Goal: Transaction & Acquisition: Book appointment/travel/reservation

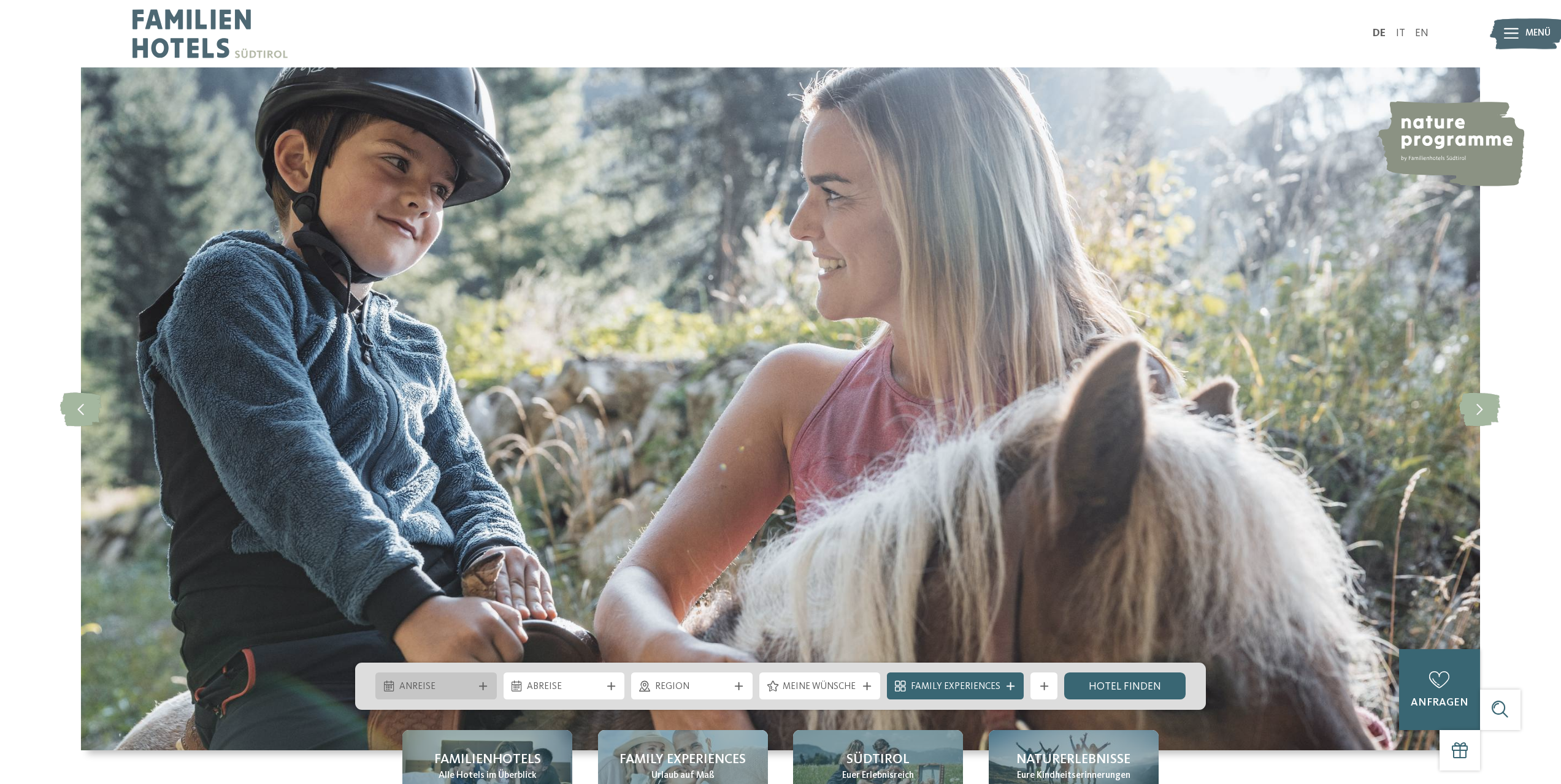
click at [486, 682] on icon at bounding box center [482, 686] width 8 height 8
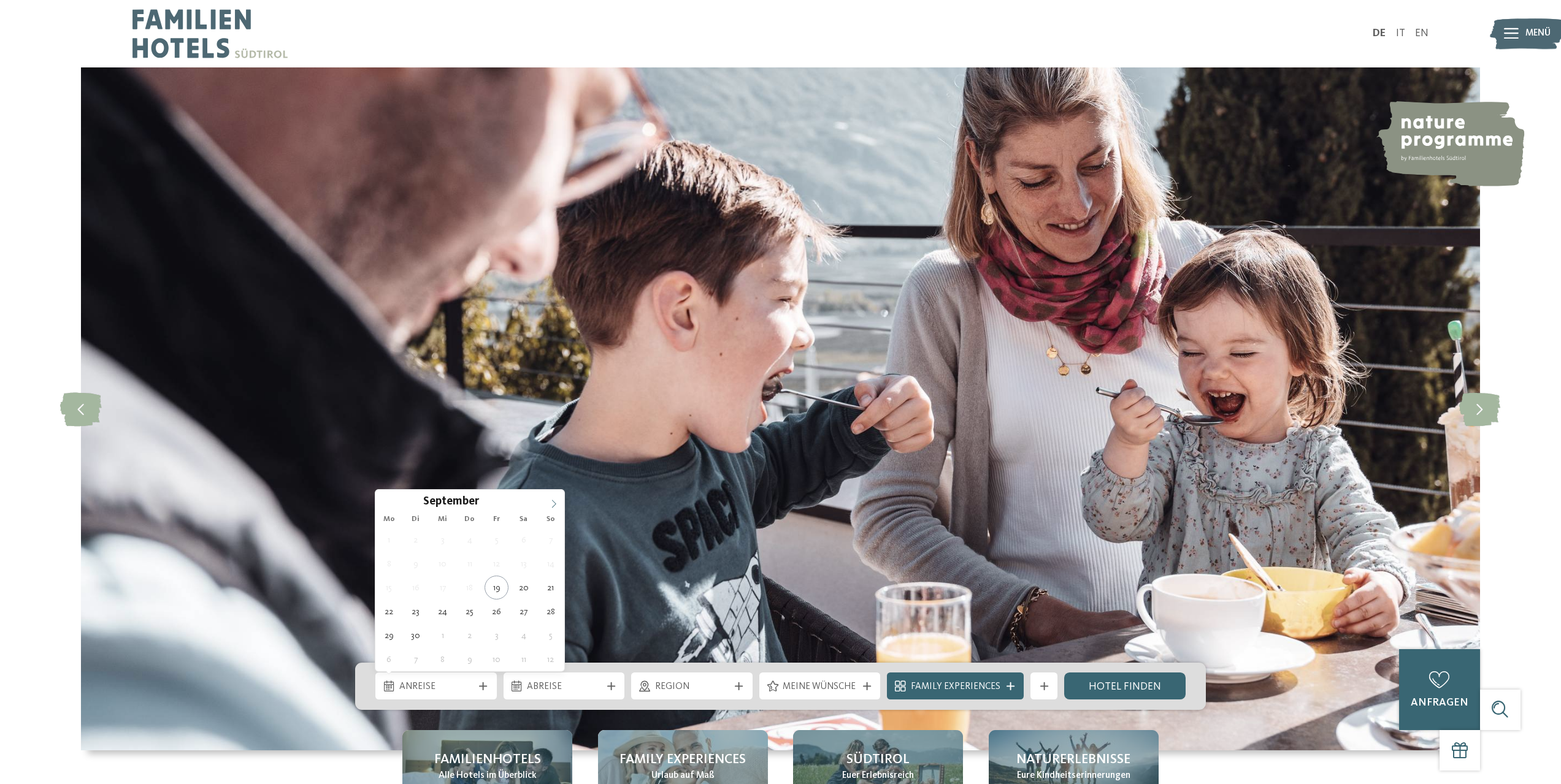
click at [553, 504] on icon at bounding box center [554, 504] width 9 height 9
click at [553, 504] on icon at bounding box center [554, 504] width 9 height 9
type input "****"
click at [553, 504] on icon at bounding box center [554, 504] width 9 height 9
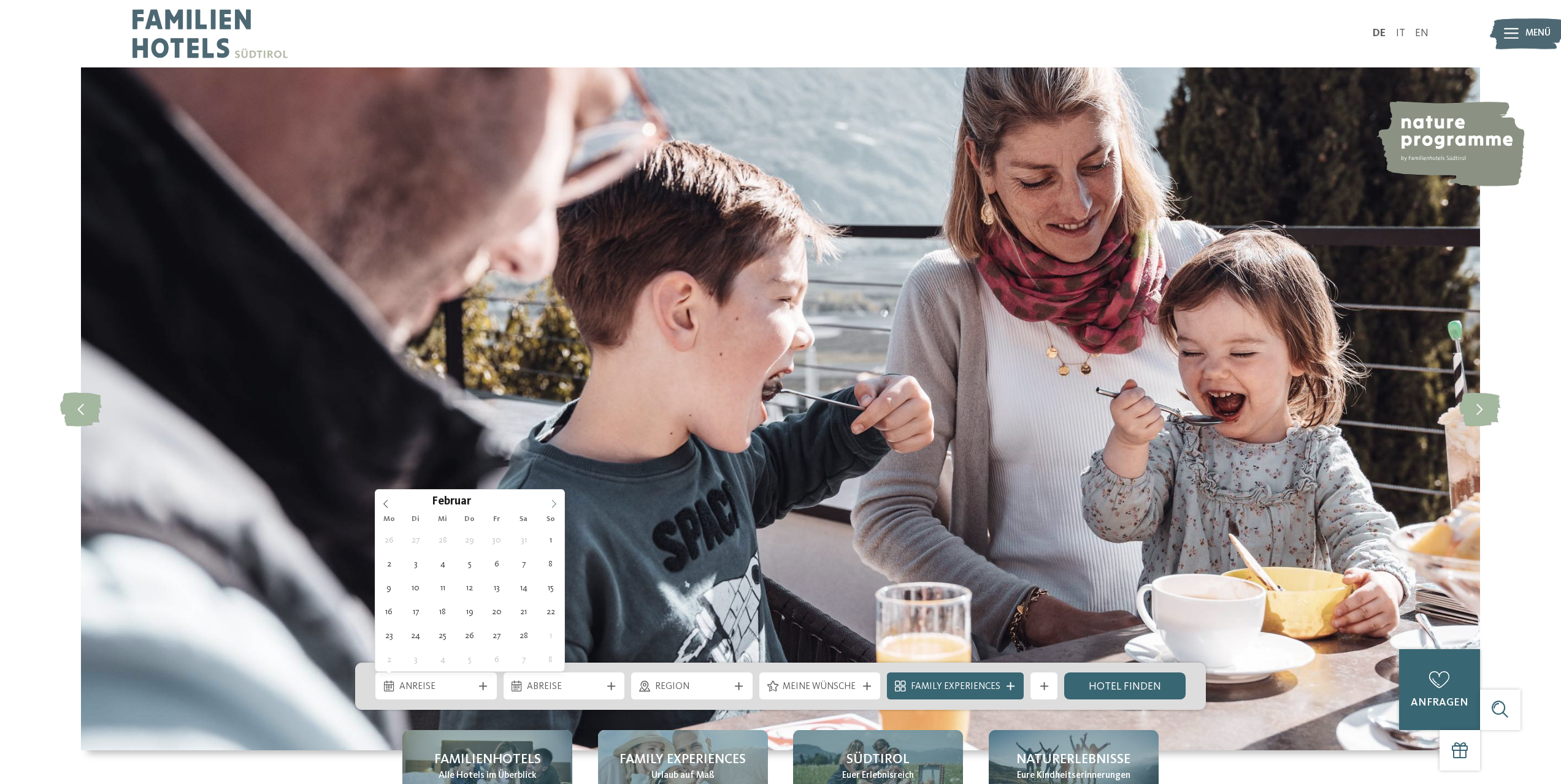
click at [553, 504] on icon at bounding box center [554, 504] width 9 height 9
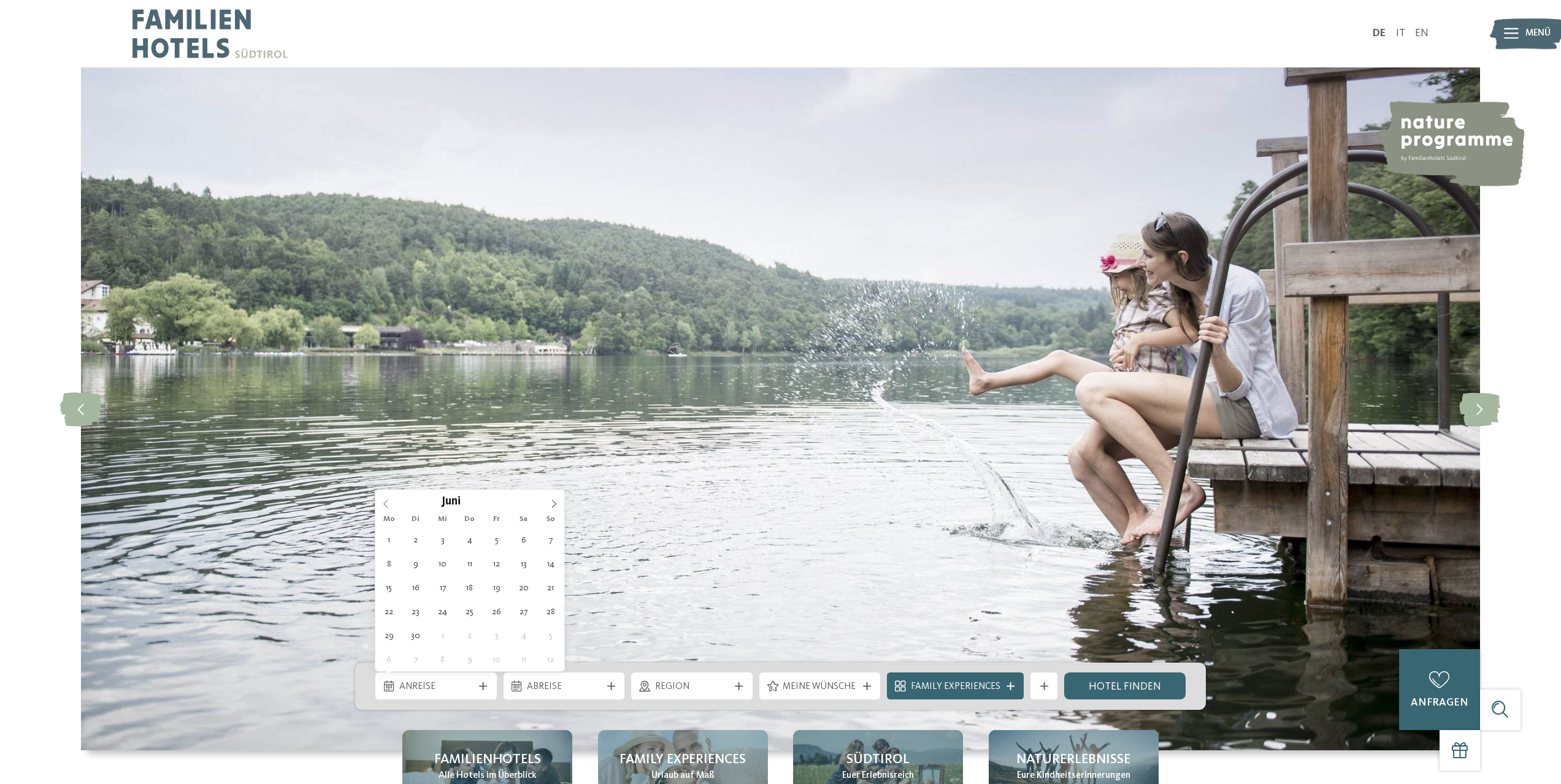
click at [383, 503] on icon at bounding box center [386, 504] width 9 height 9
click at [548, 507] on span at bounding box center [554, 500] width 21 height 21
click at [553, 504] on icon at bounding box center [554, 504] width 9 height 9
type div "[DATE]"
type input "****"
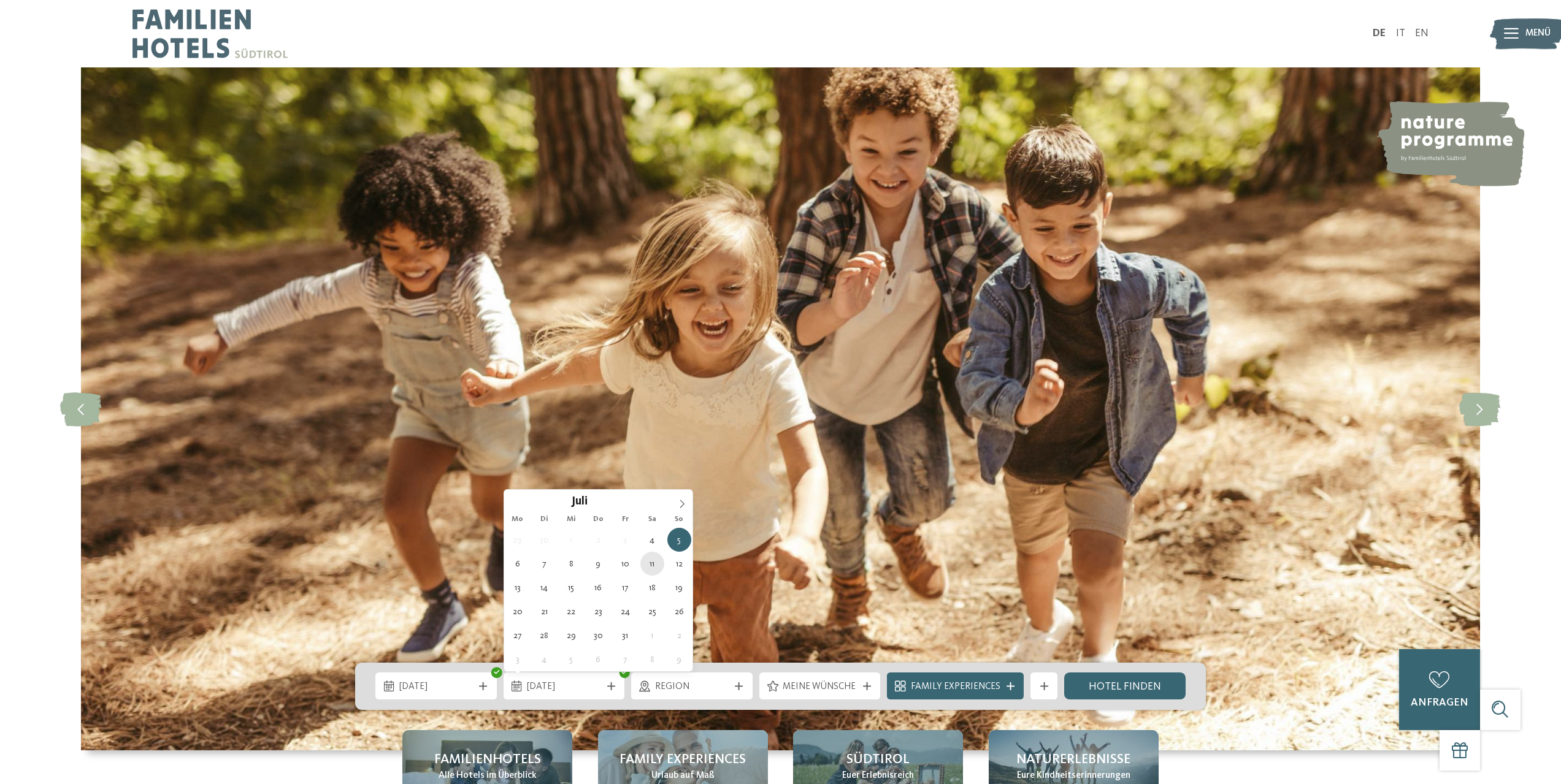
type div "[DATE]"
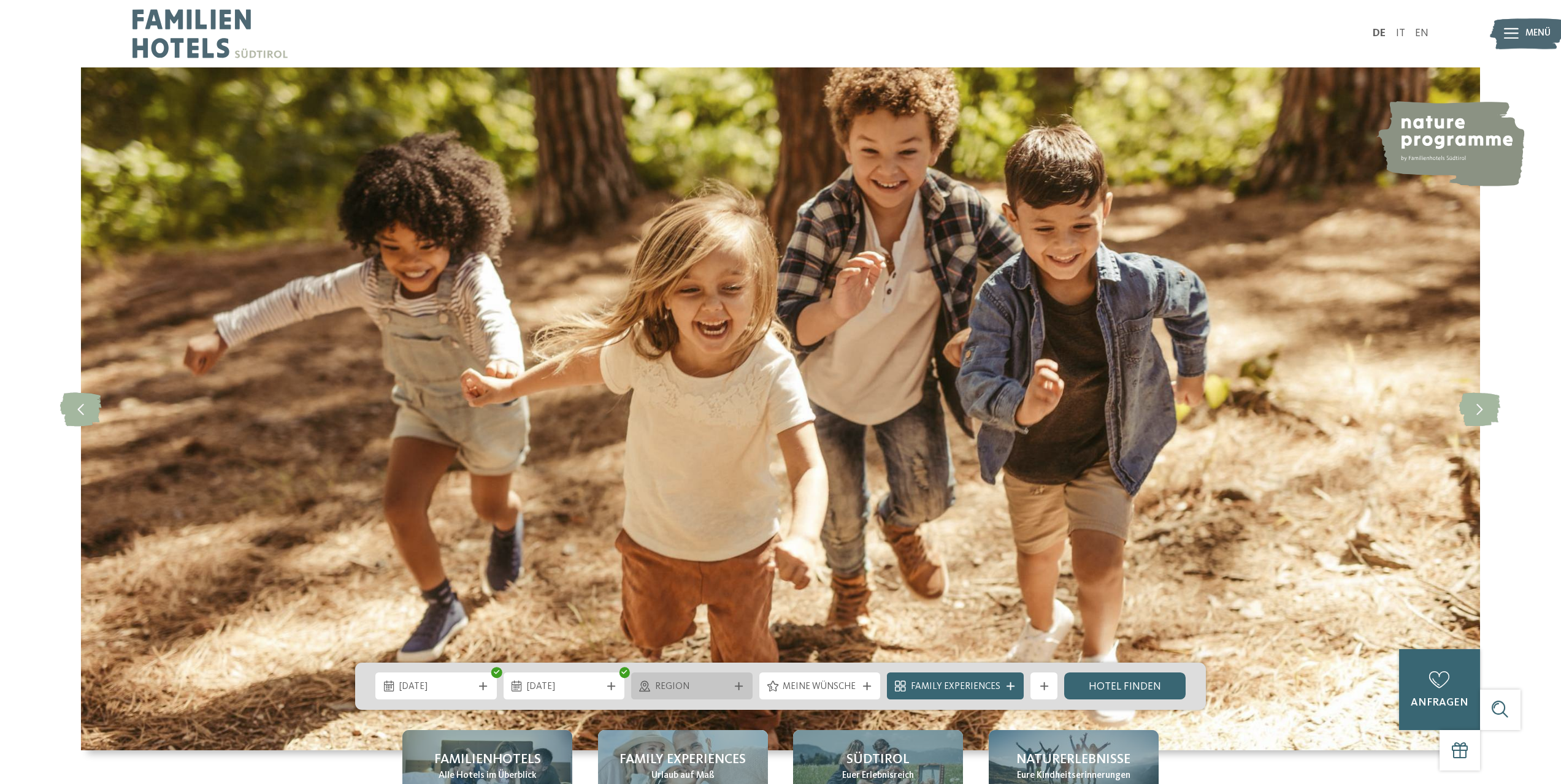
click at [738, 685] on icon at bounding box center [738, 686] width 8 height 8
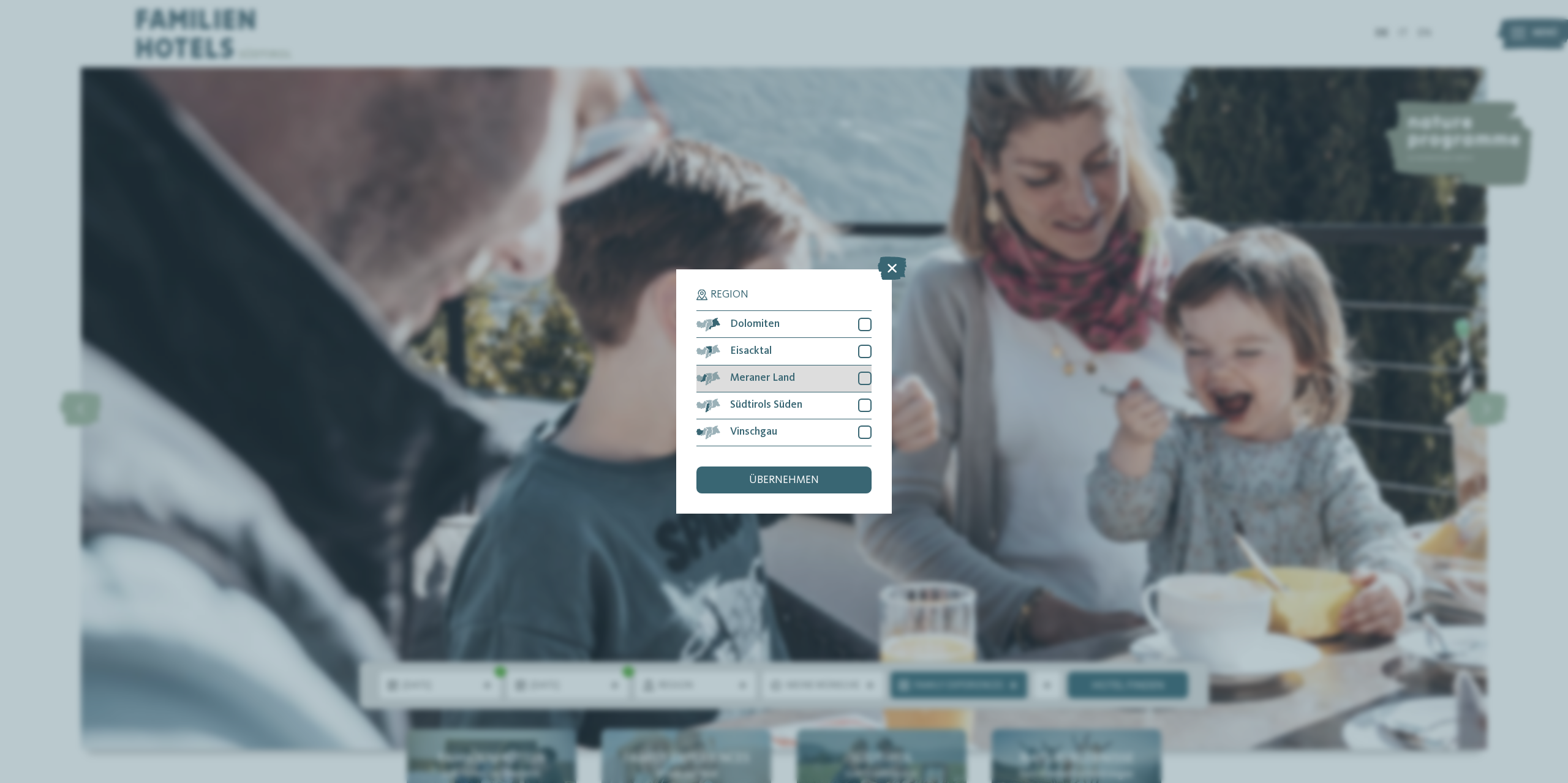
click at [865, 379] on div at bounding box center [865, 379] width 13 height 13
click at [799, 488] on div "übernehmen" at bounding box center [784, 480] width 175 height 27
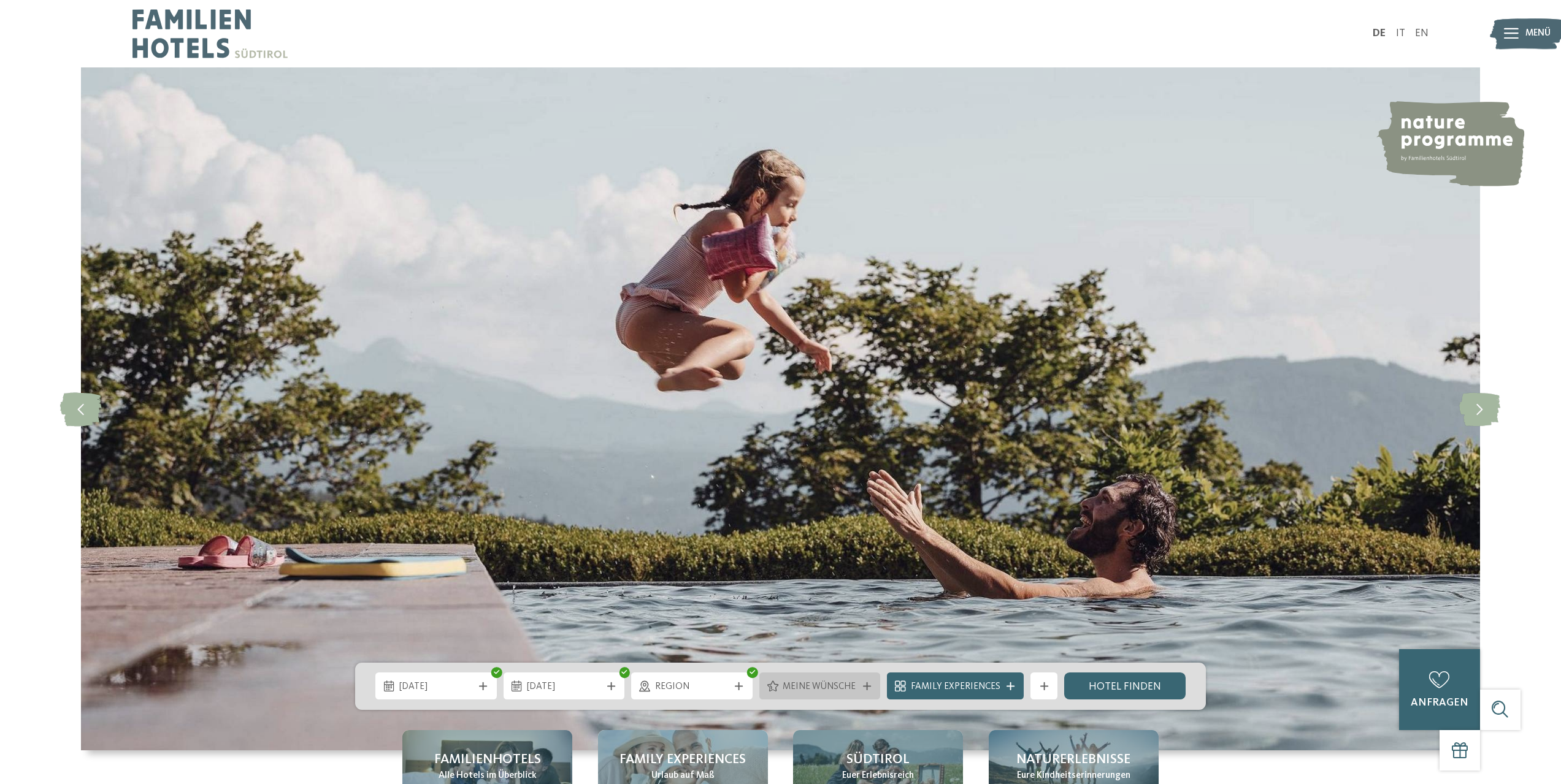
click at [871, 689] on icon at bounding box center [867, 686] width 8 height 8
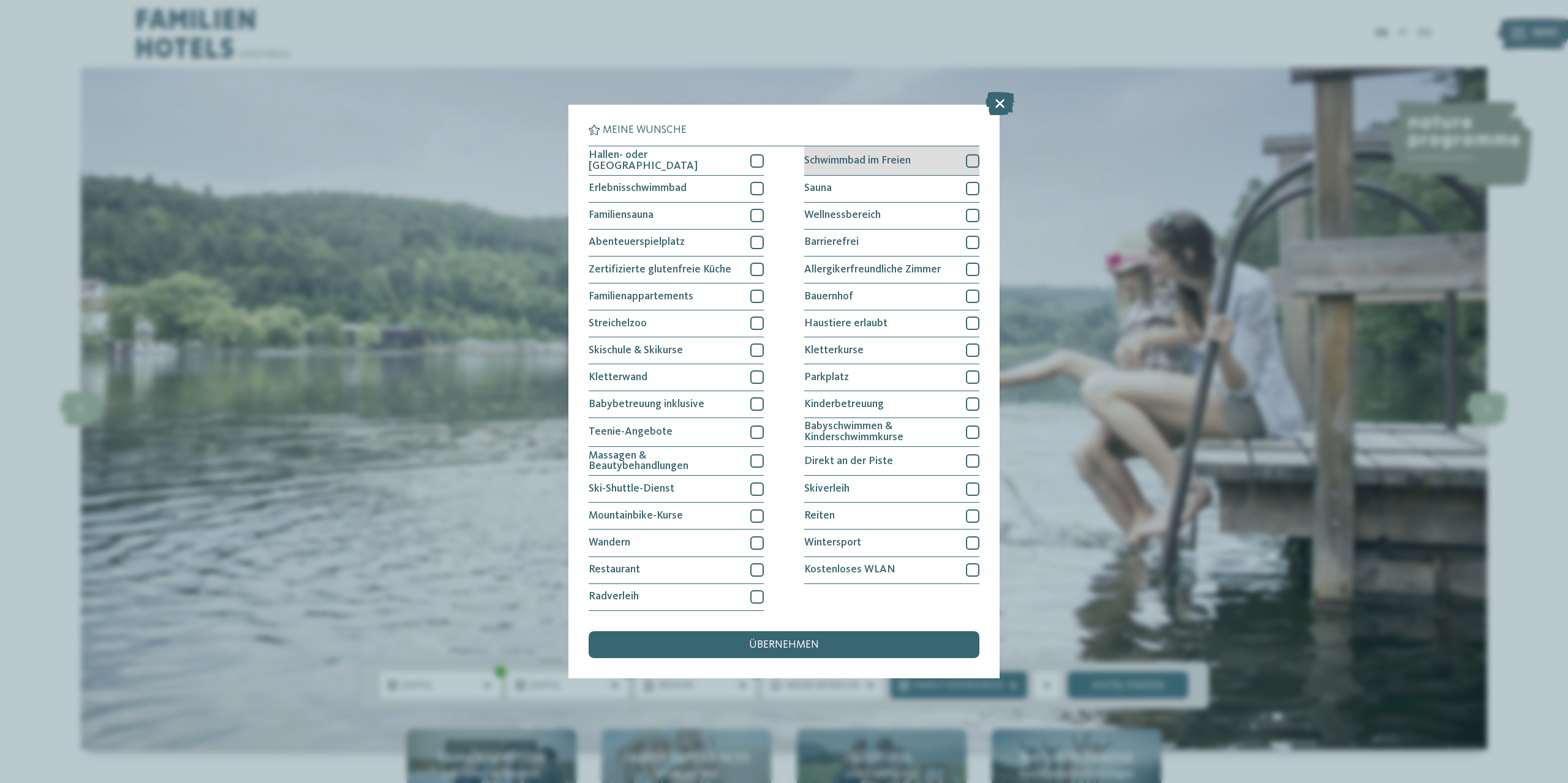
click at [978, 161] on div at bounding box center [973, 161] width 13 height 13
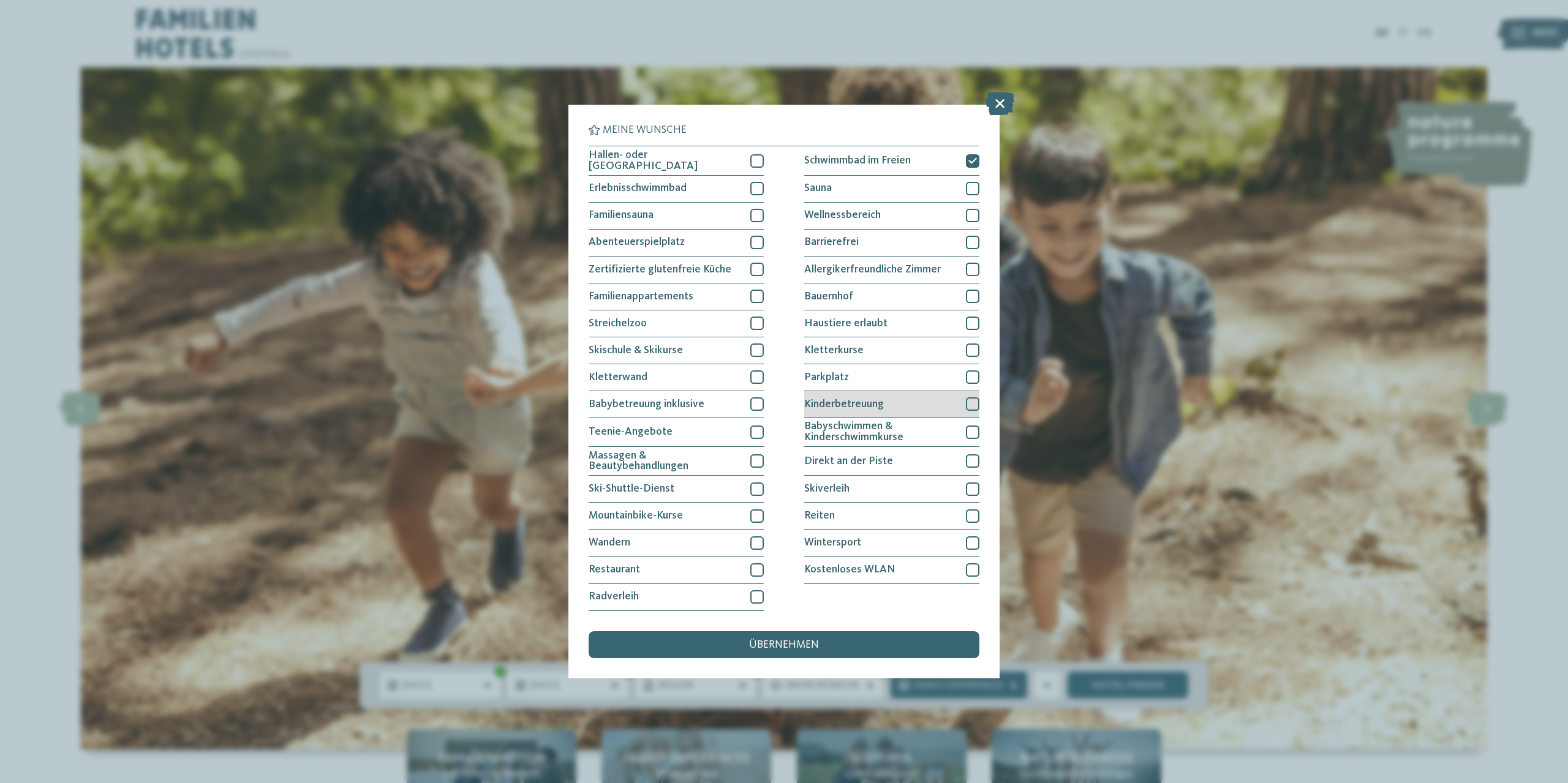
click at [971, 404] on div at bounding box center [973, 404] width 13 height 13
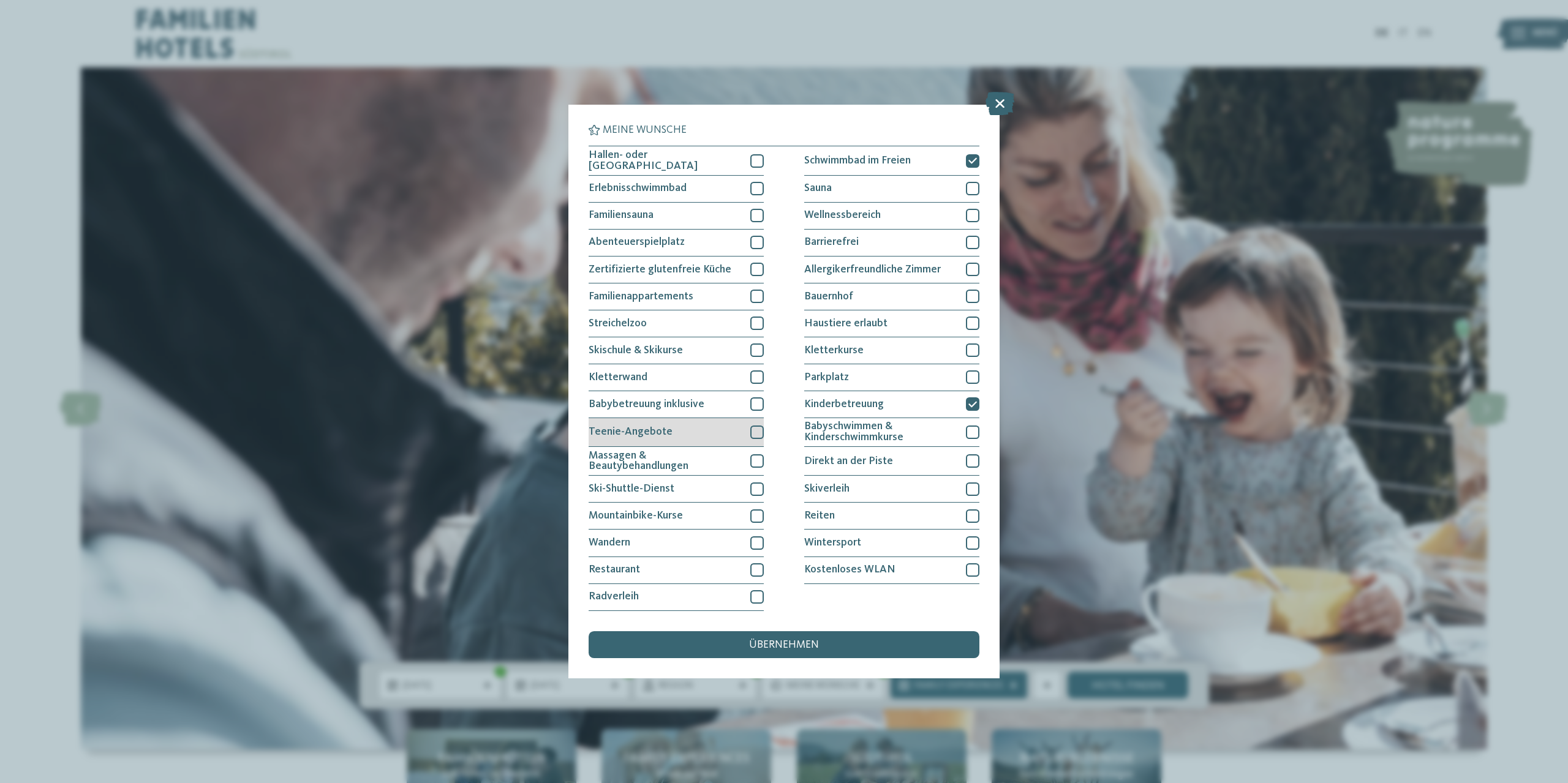
click at [740, 434] on div "Teenie-Angebote" at bounding box center [676, 432] width 175 height 29
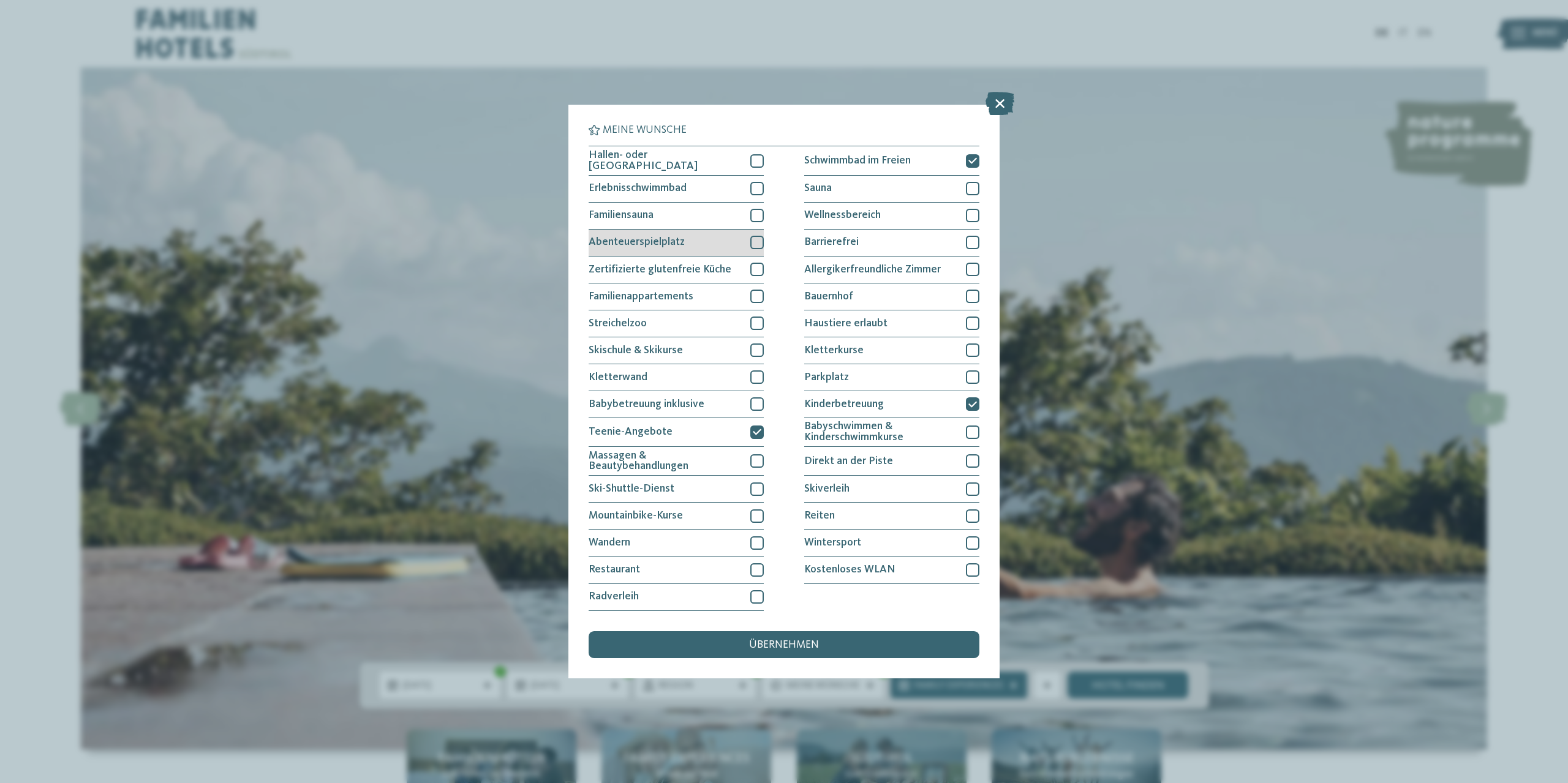
click at [760, 242] on div at bounding box center [757, 242] width 13 height 13
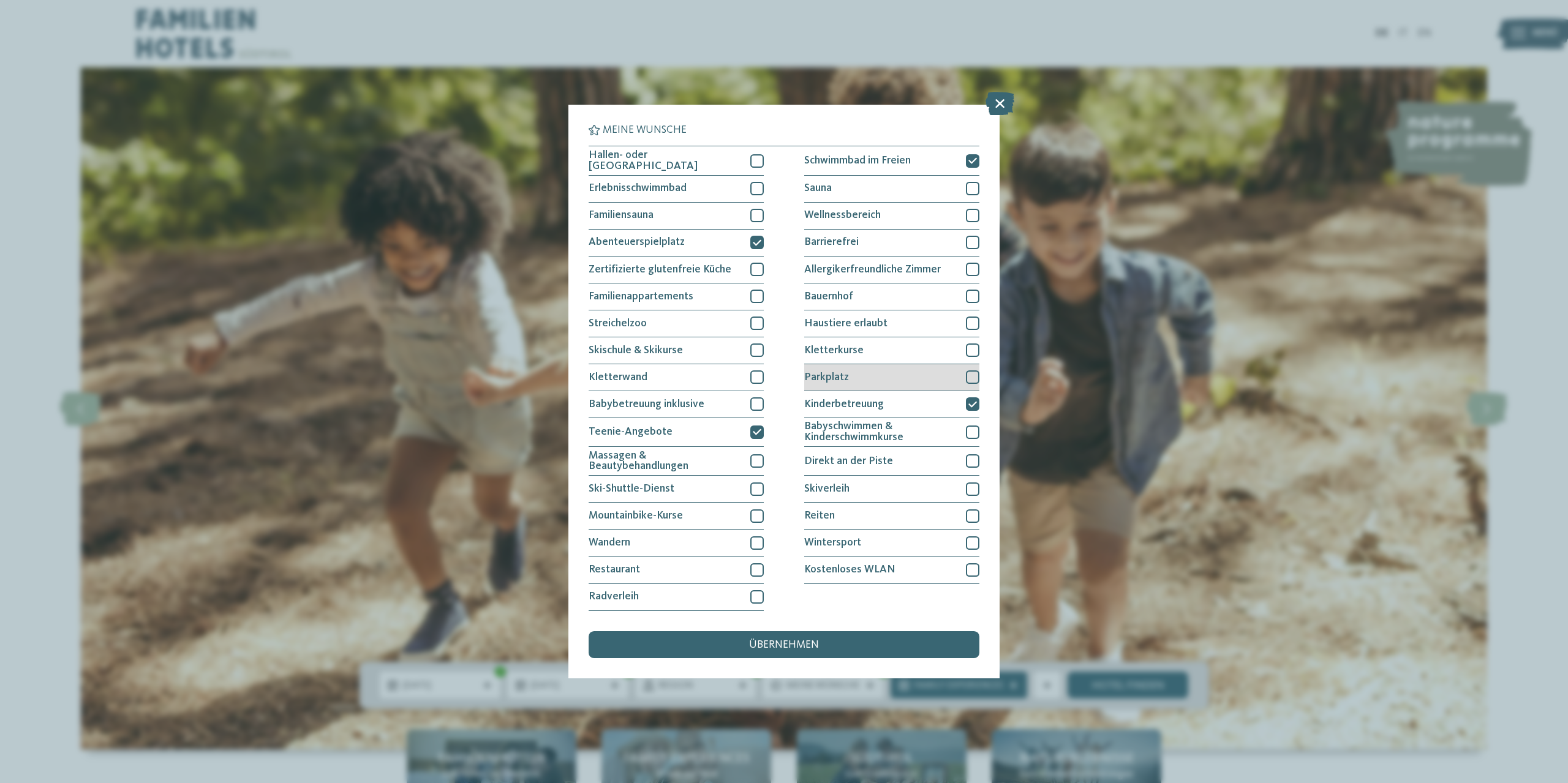
drag, startPoint x: 976, startPoint y: 371, endPoint x: 962, endPoint y: 387, distance: 21.3
click at [976, 372] on div at bounding box center [973, 377] width 13 height 13
click at [797, 644] on span "übernehmen" at bounding box center [784, 645] width 70 height 11
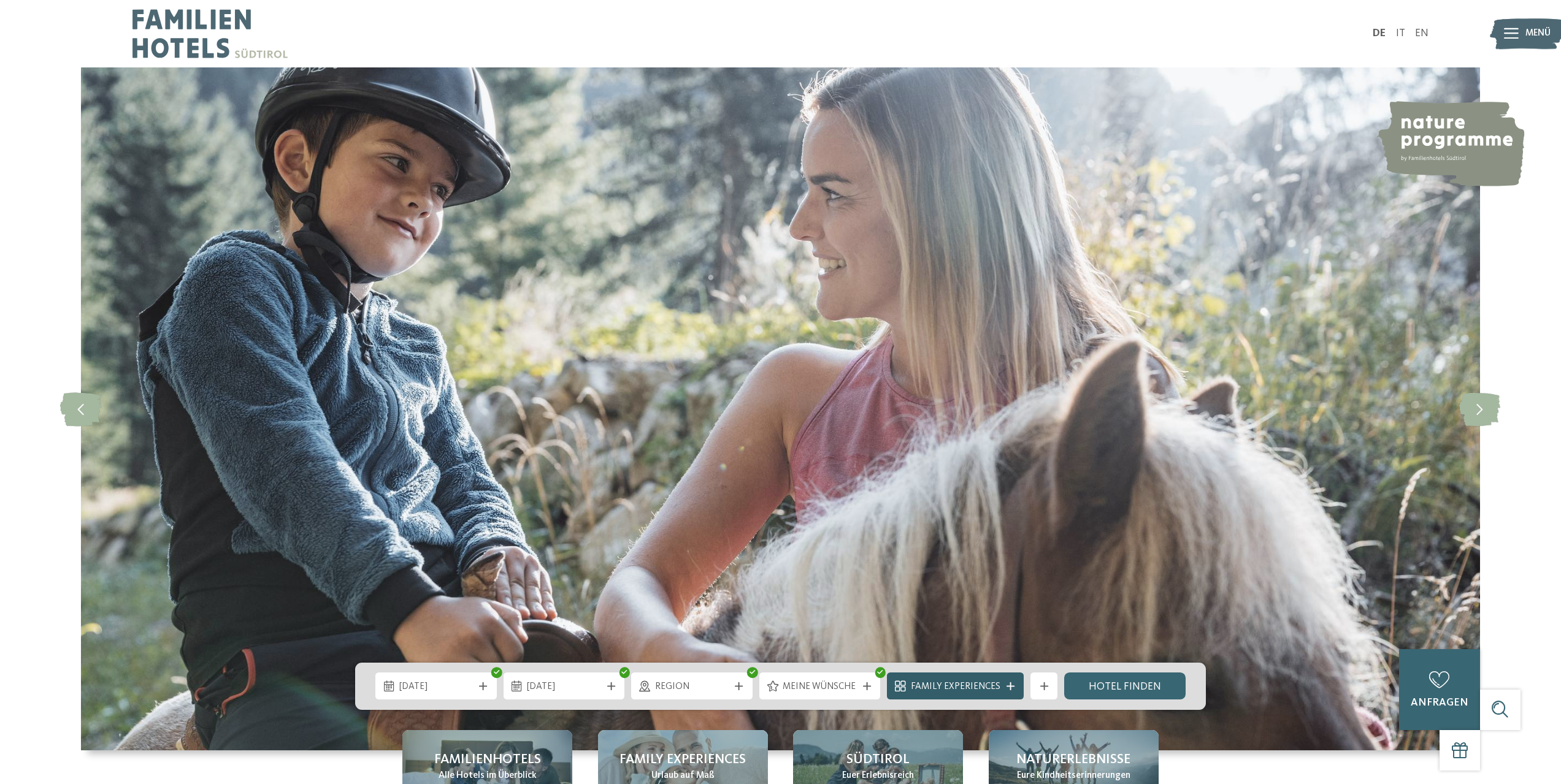
click at [1002, 682] on div "Family Experiences" at bounding box center [955, 687] width 97 height 15
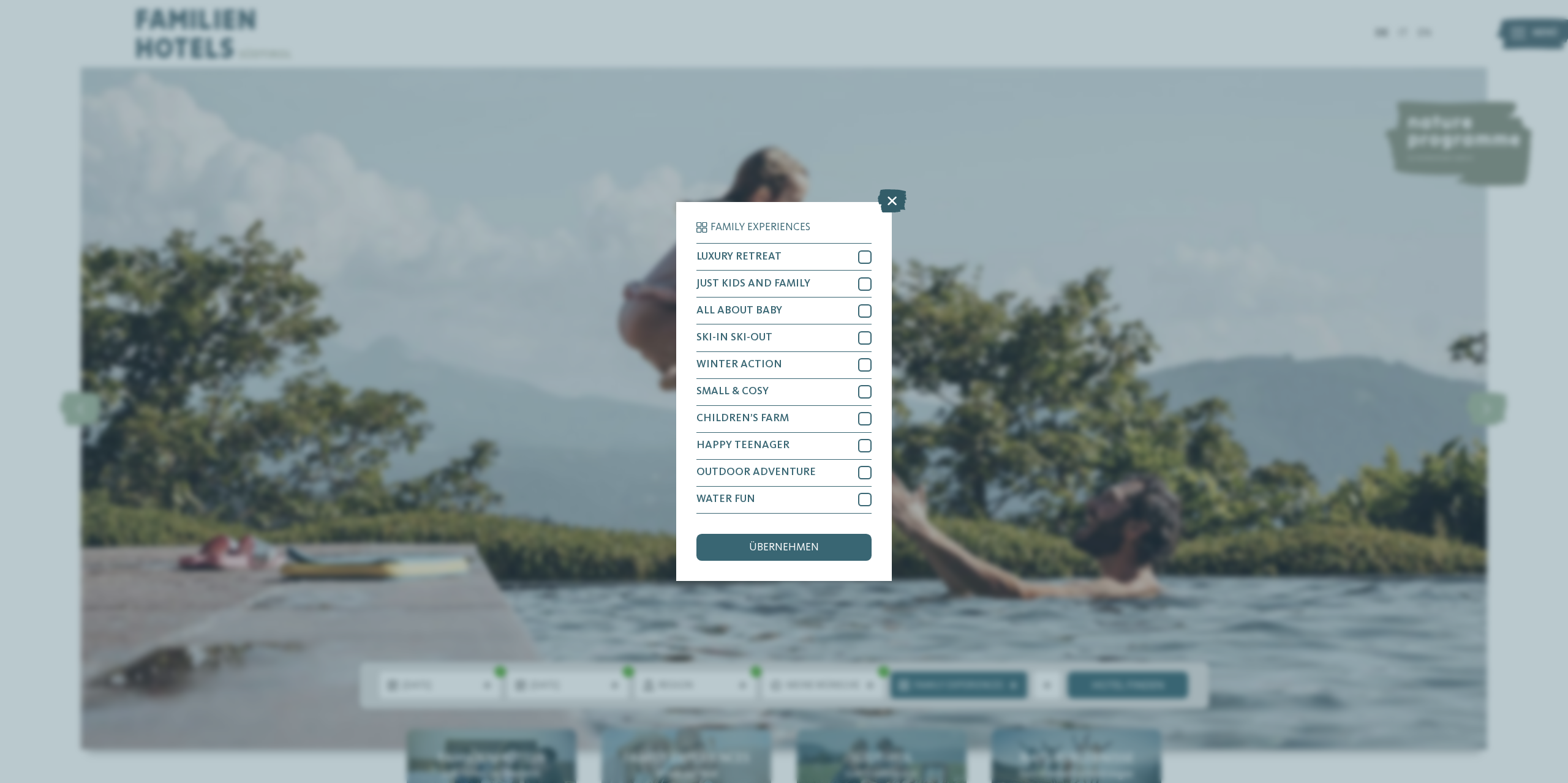
click at [894, 202] on icon at bounding box center [892, 202] width 29 height 24
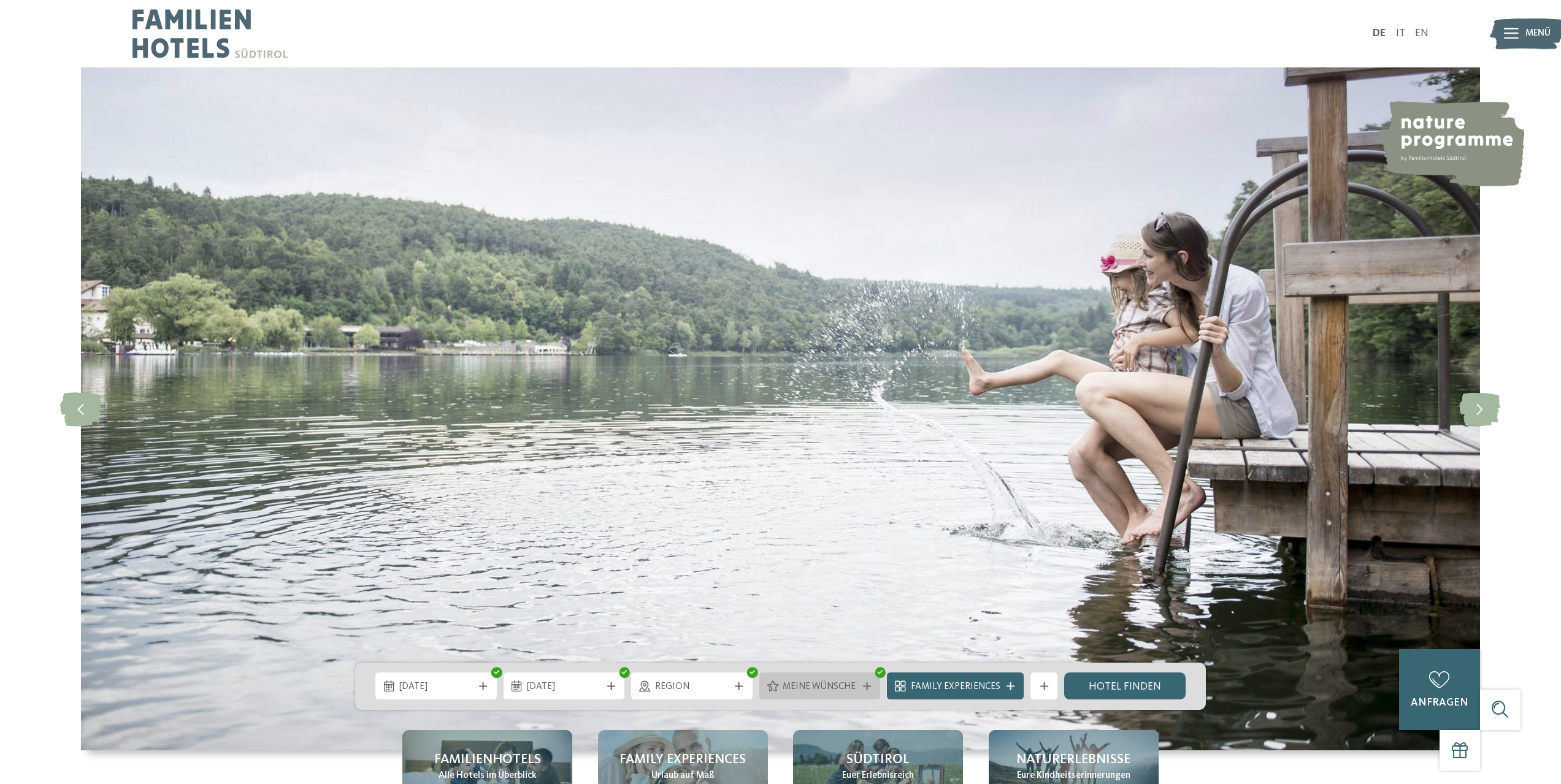
click at [823, 691] on span "Meine Wünsche" at bounding box center [820, 687] width 75 height 13
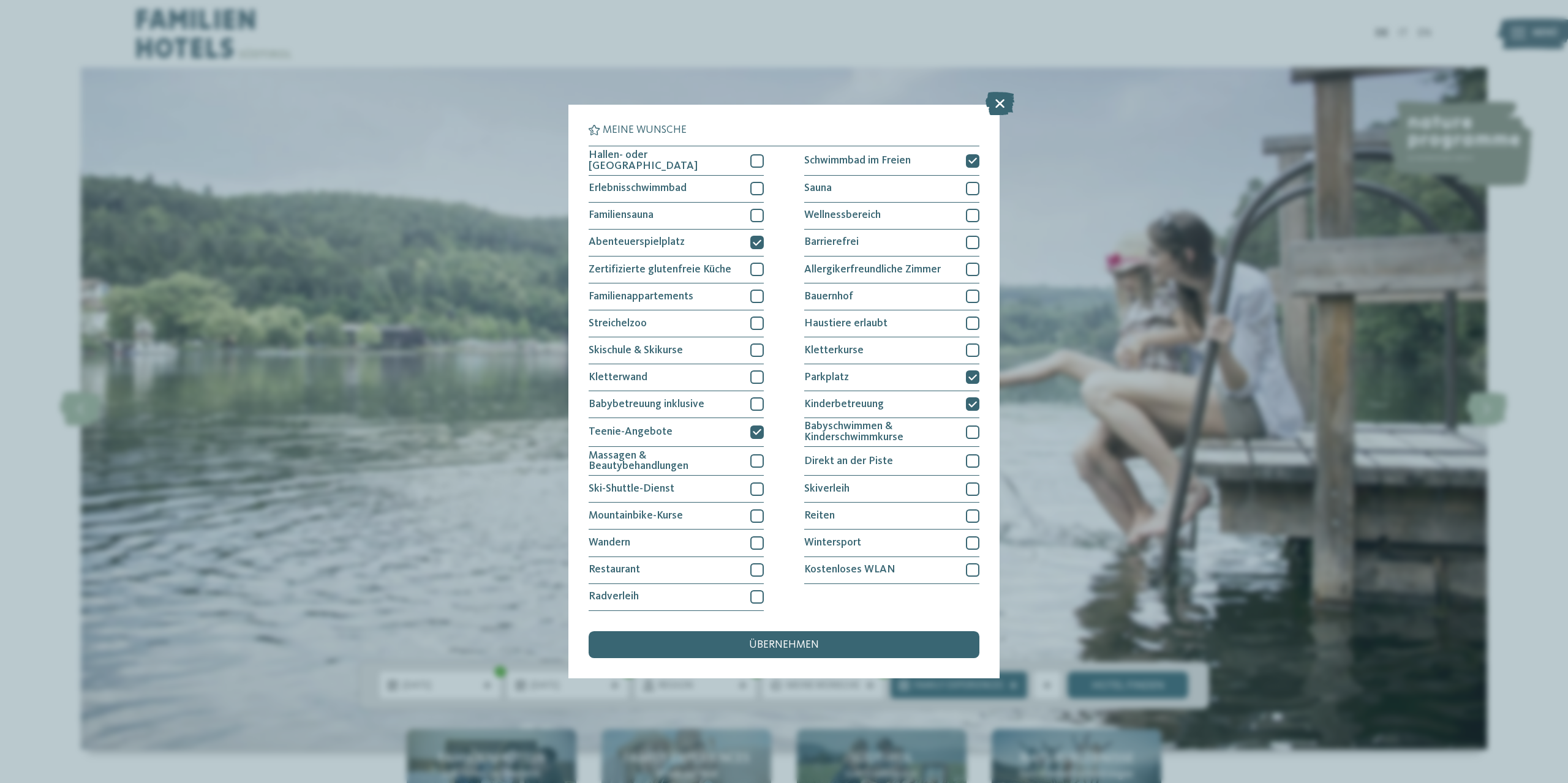
click at [805, 634] on div "übernehmen" at bounding box center [784, 645] width 391 height 27
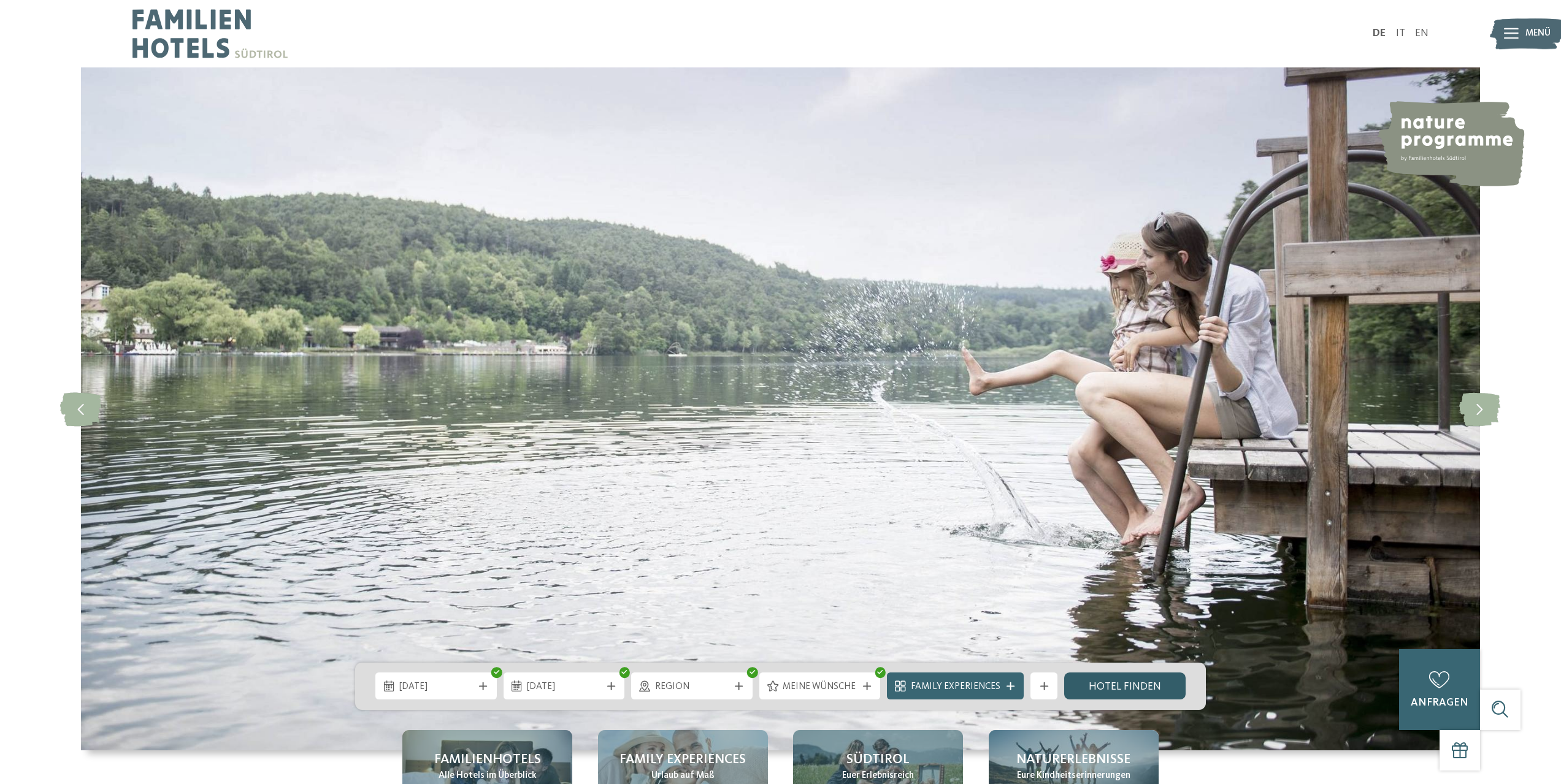
click at [1101, 689] on link "Hotel finden" at bounding box center [1124, 686] width 122 height 27
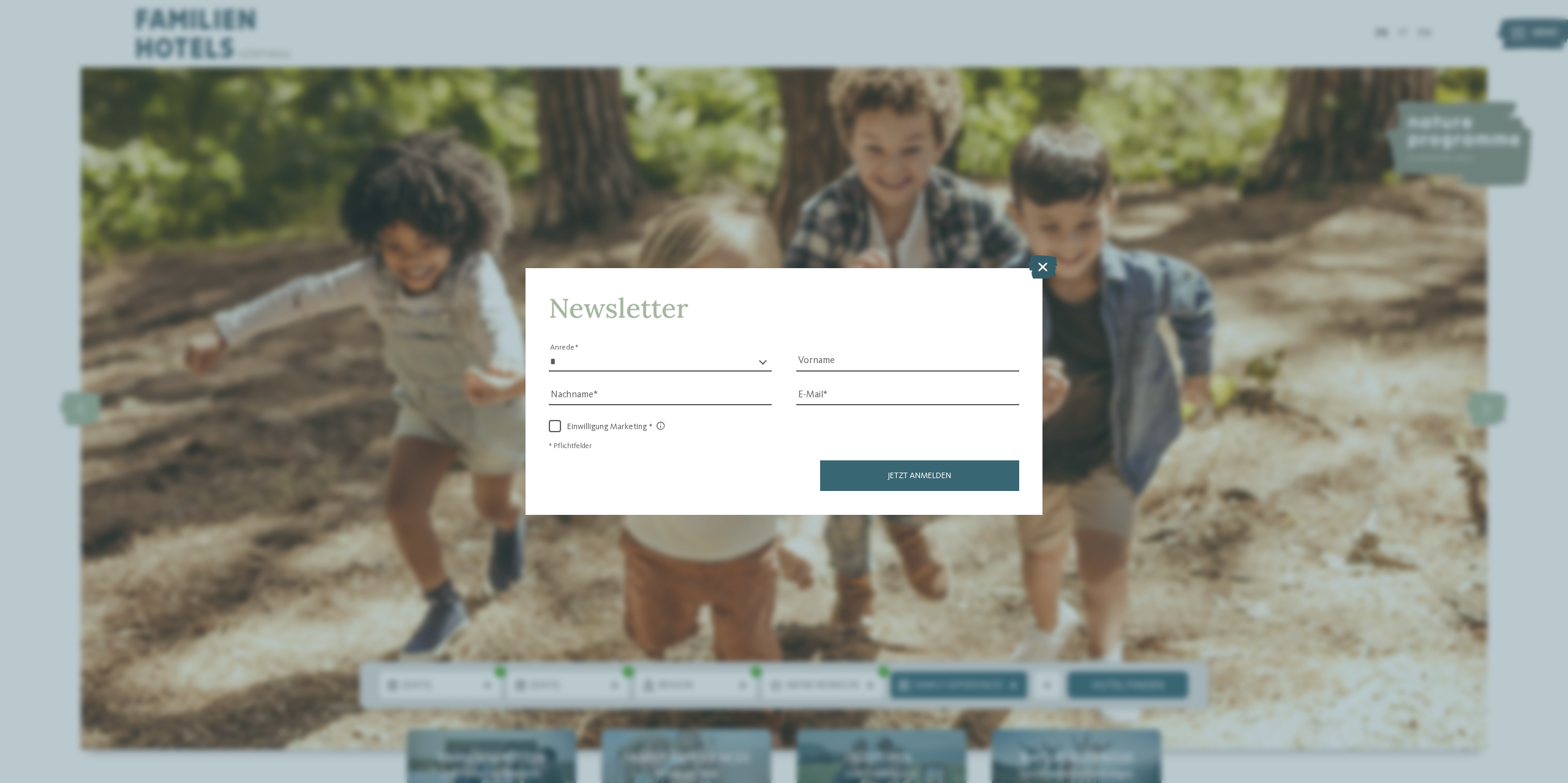
click at [1042, 271] on icon at bounding box center [1043, 267] width 29 height 24
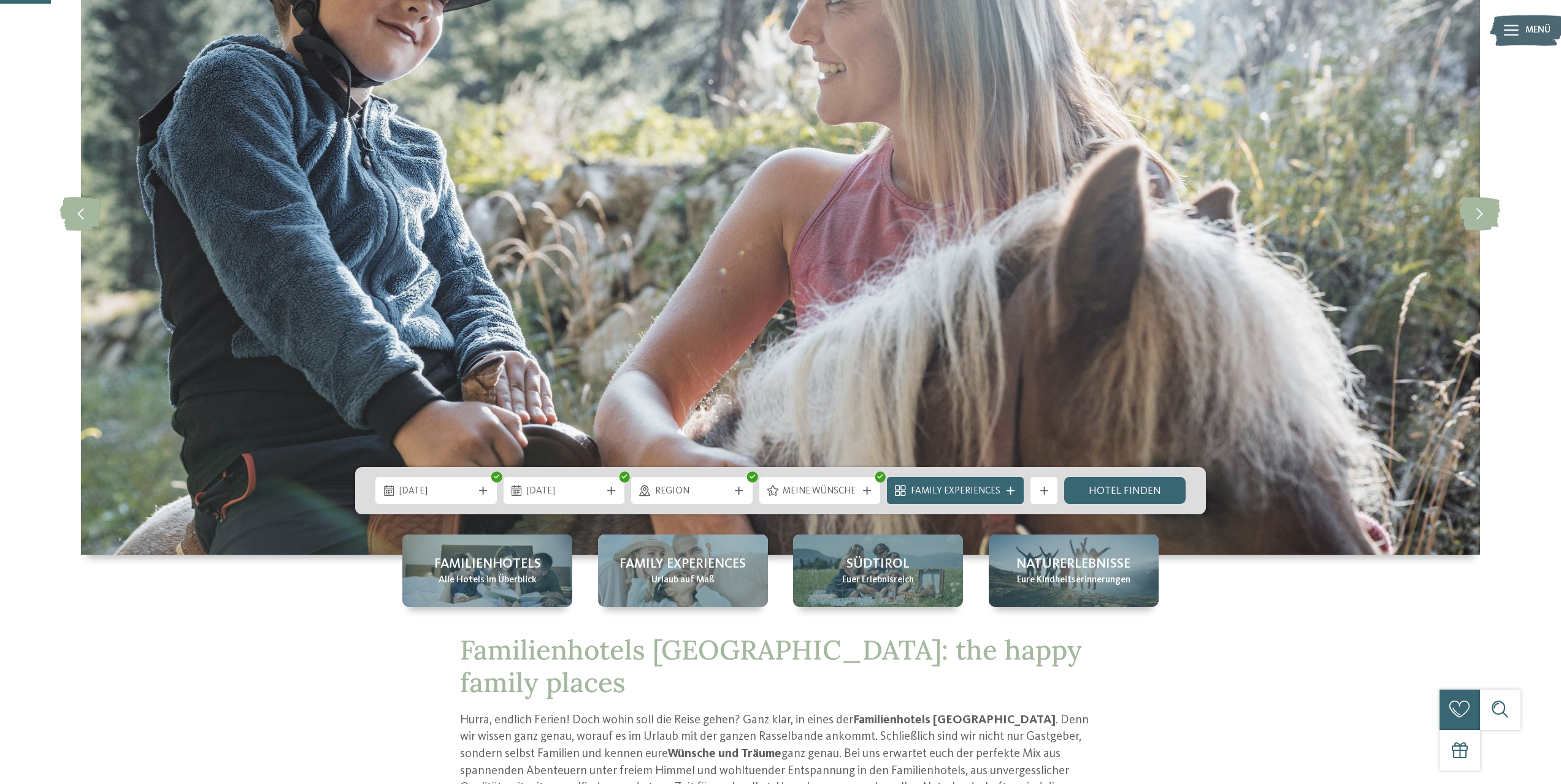
scroll to position [204, 0]
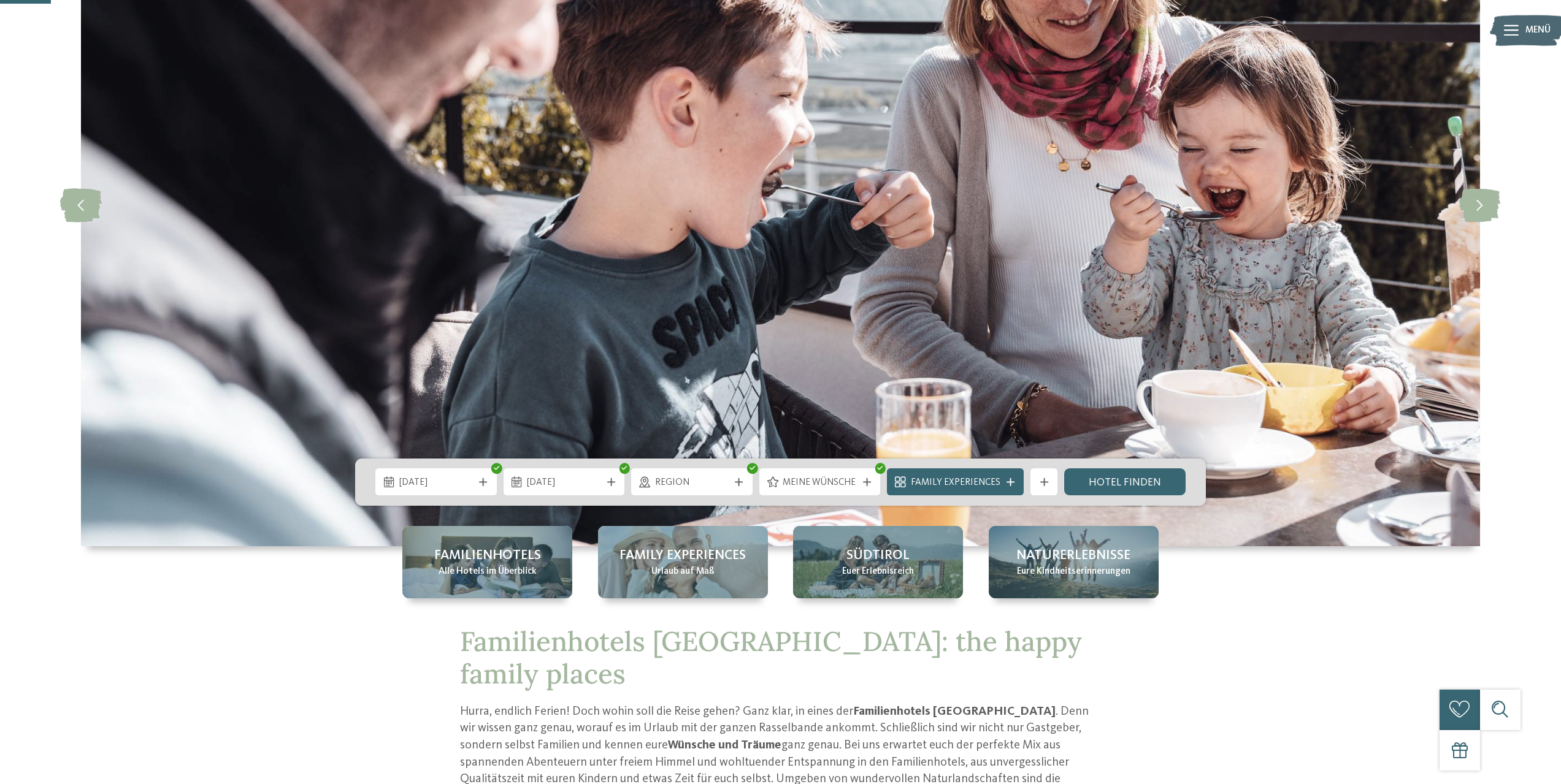
click at [737, 482] on icon at bounding box center [738, 482] width 8 height 8
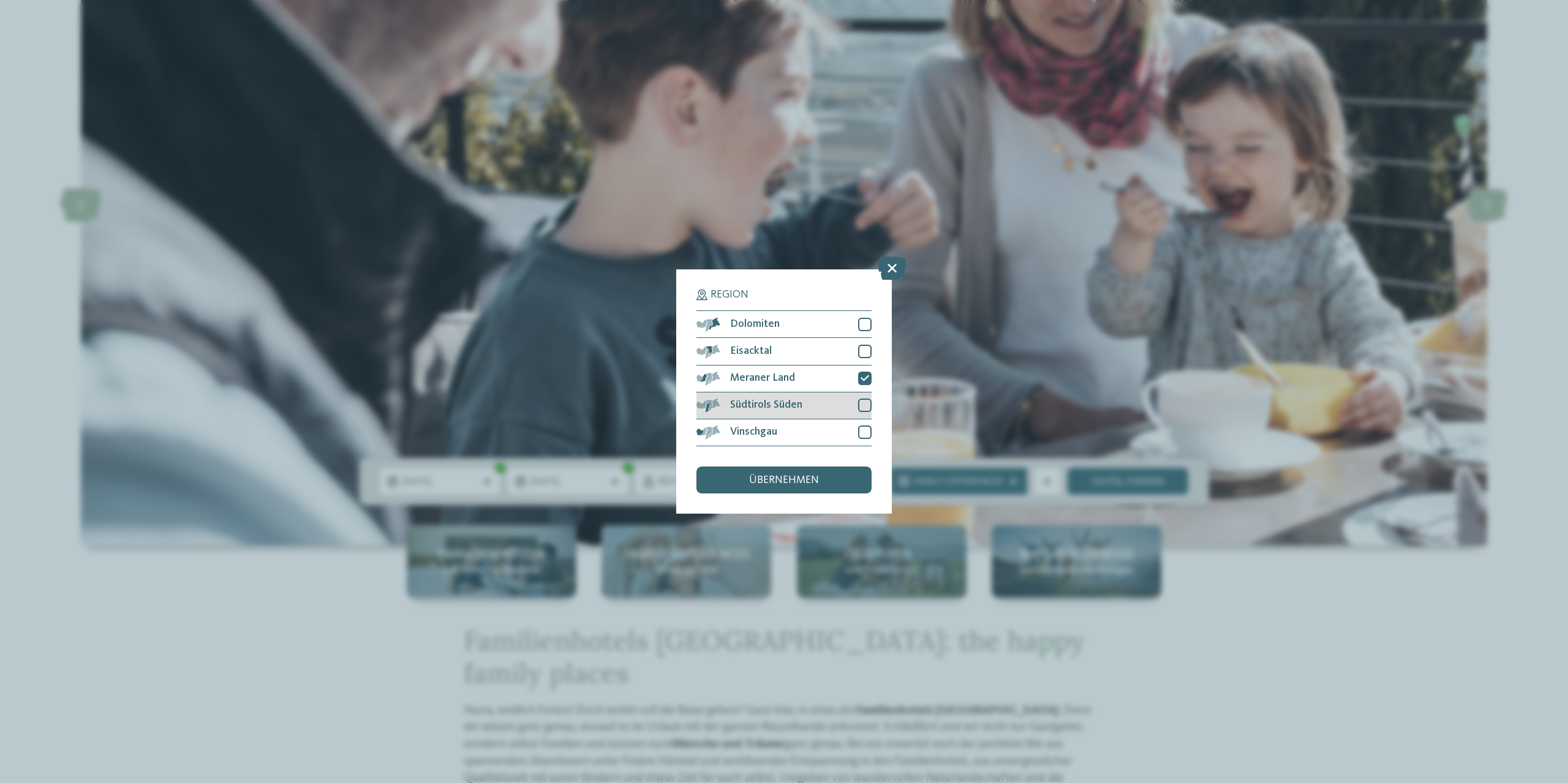
click at [871, 404] on div at bounding box center [865, 405] width 13 height 13
click at [863, 432] on div at bounding box center [865, 432] width 13 height 13
click at [861, 351] on div at bounding box center [865, 351] width 13 height 13
click at [861, 326] on div at bounding box center [865, 324] width 13 height 13
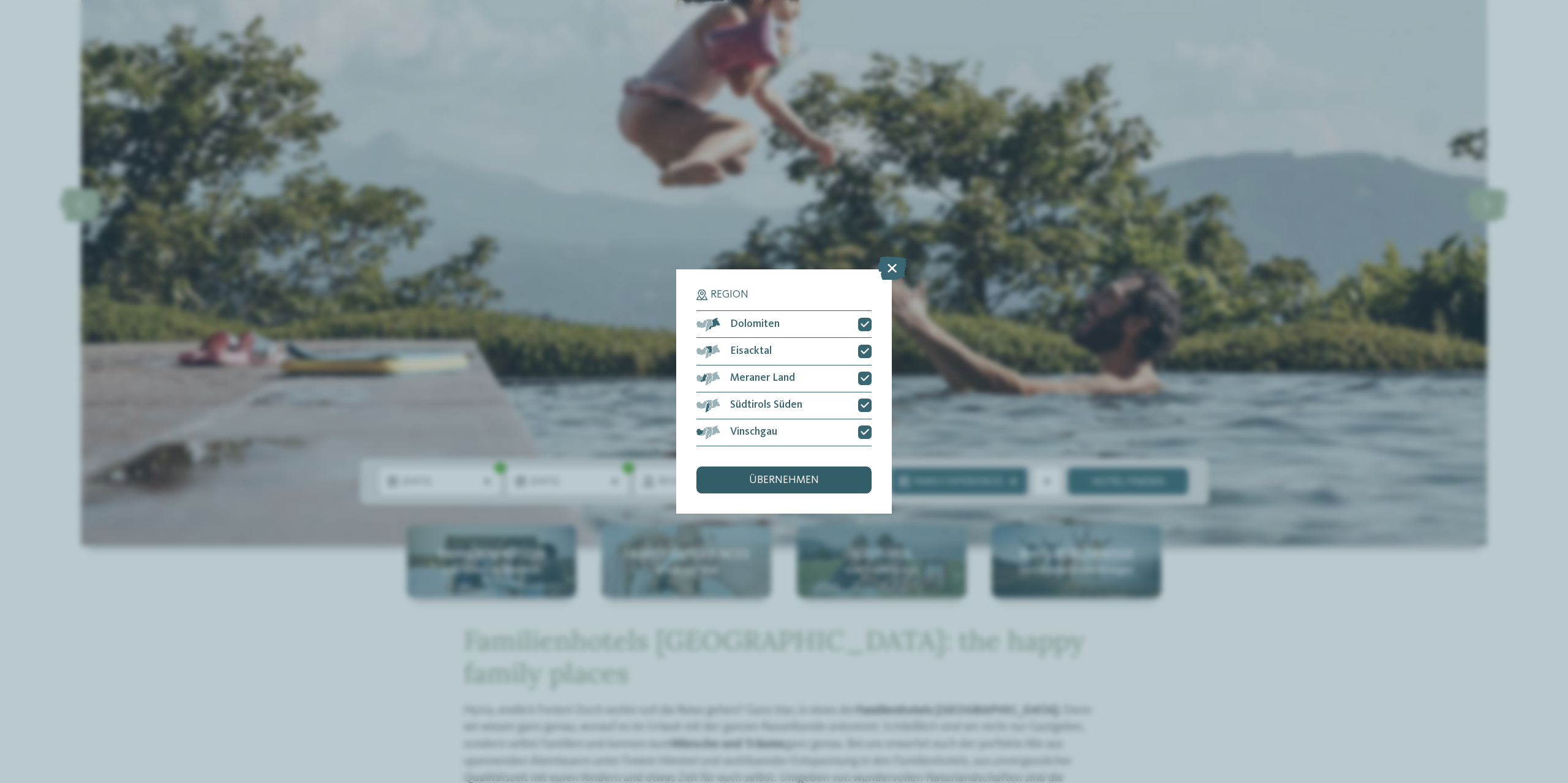
click at [774, 488] on div "übernehmen" at bounding box center [784, 480] width 175 height 27
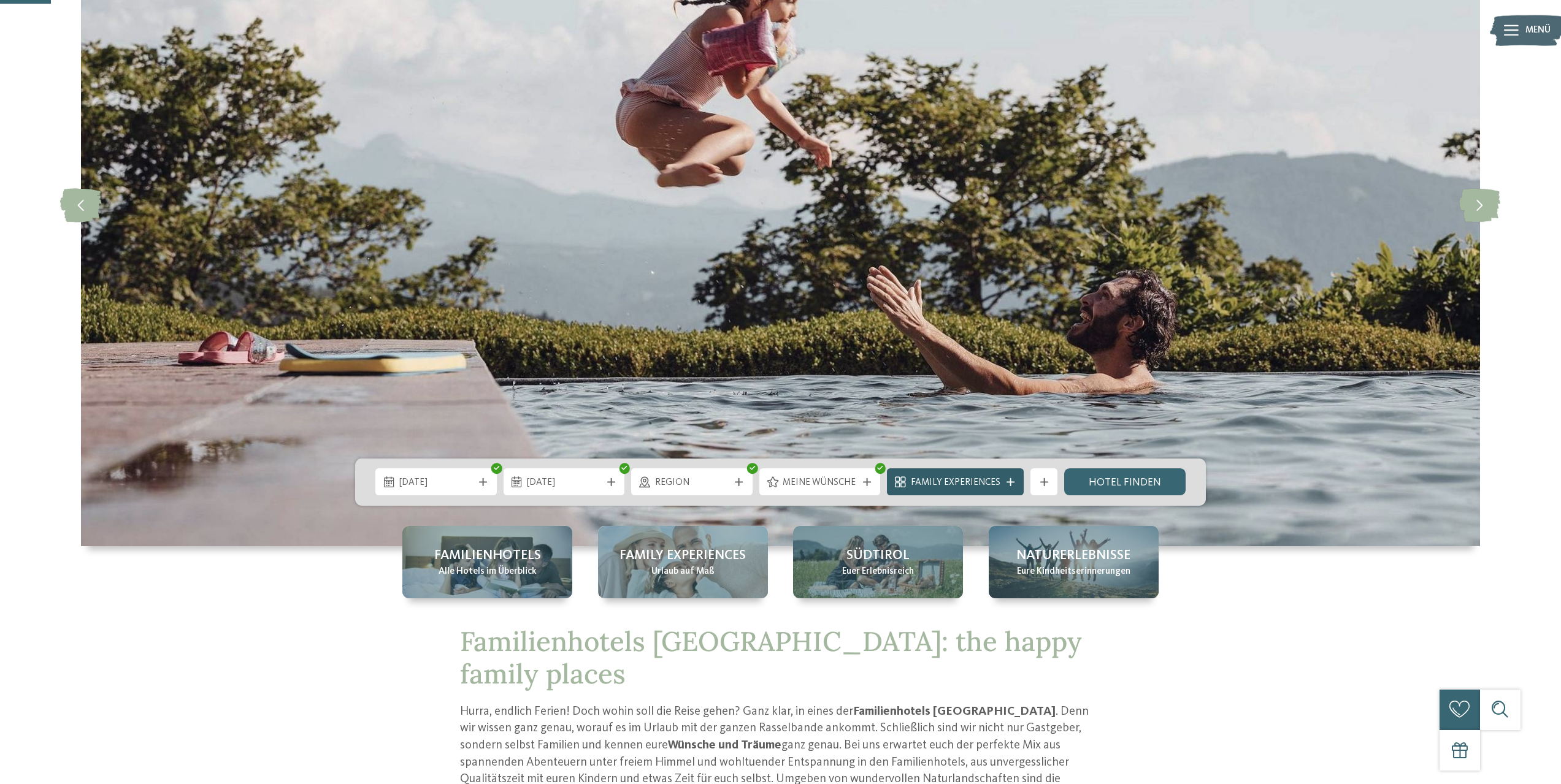
click at [975, 474] on div "Family Experiences" at bounding box center [955, 482] width 136 height 27
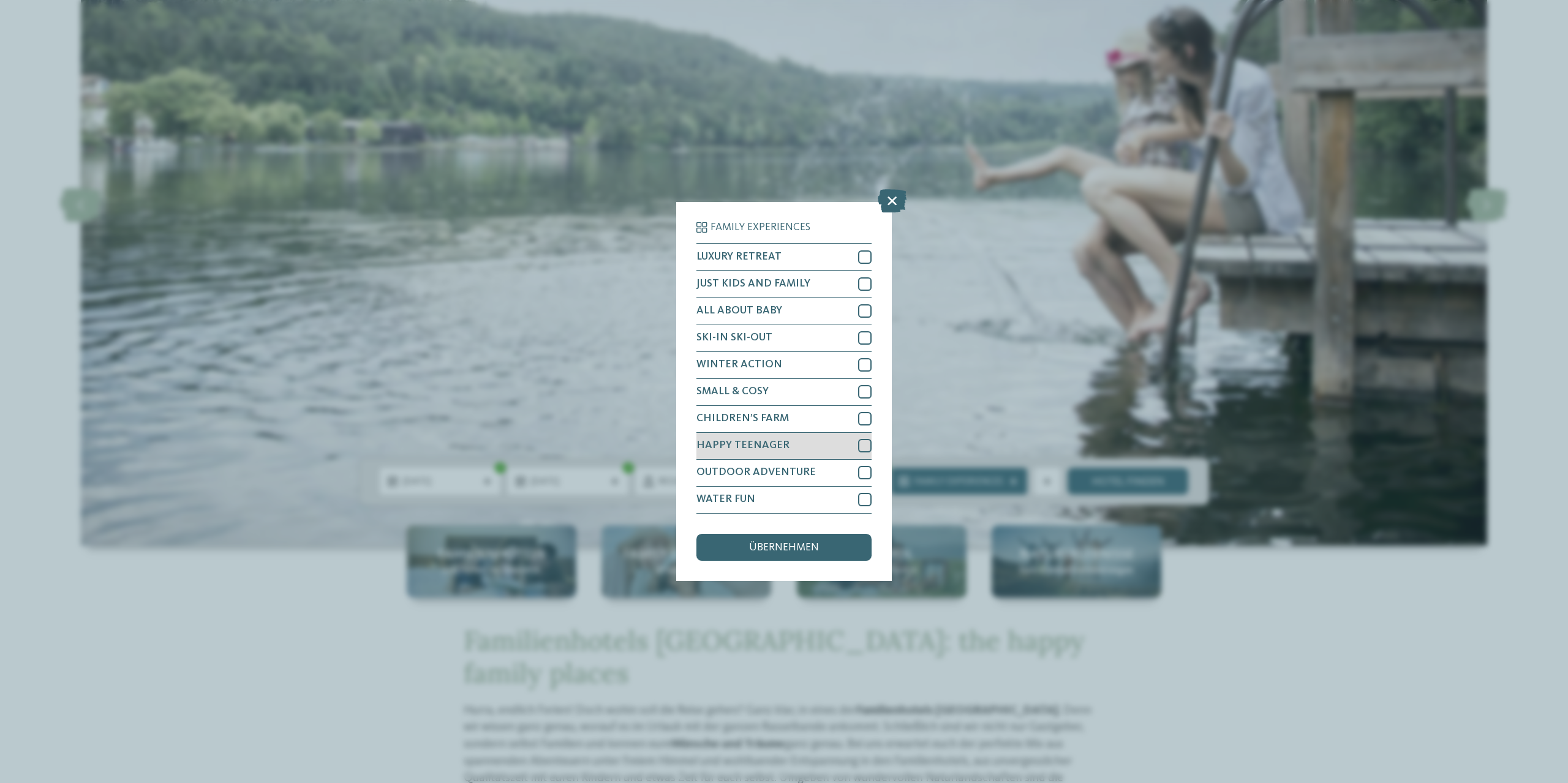
click at [829, 447] on div "HAPPY TEENAGER" at bounding box center [784, 446] width 175 height 27
click at [794, 555] on div "übernehmen" at bounding box center [784, 547] width 175 height 27
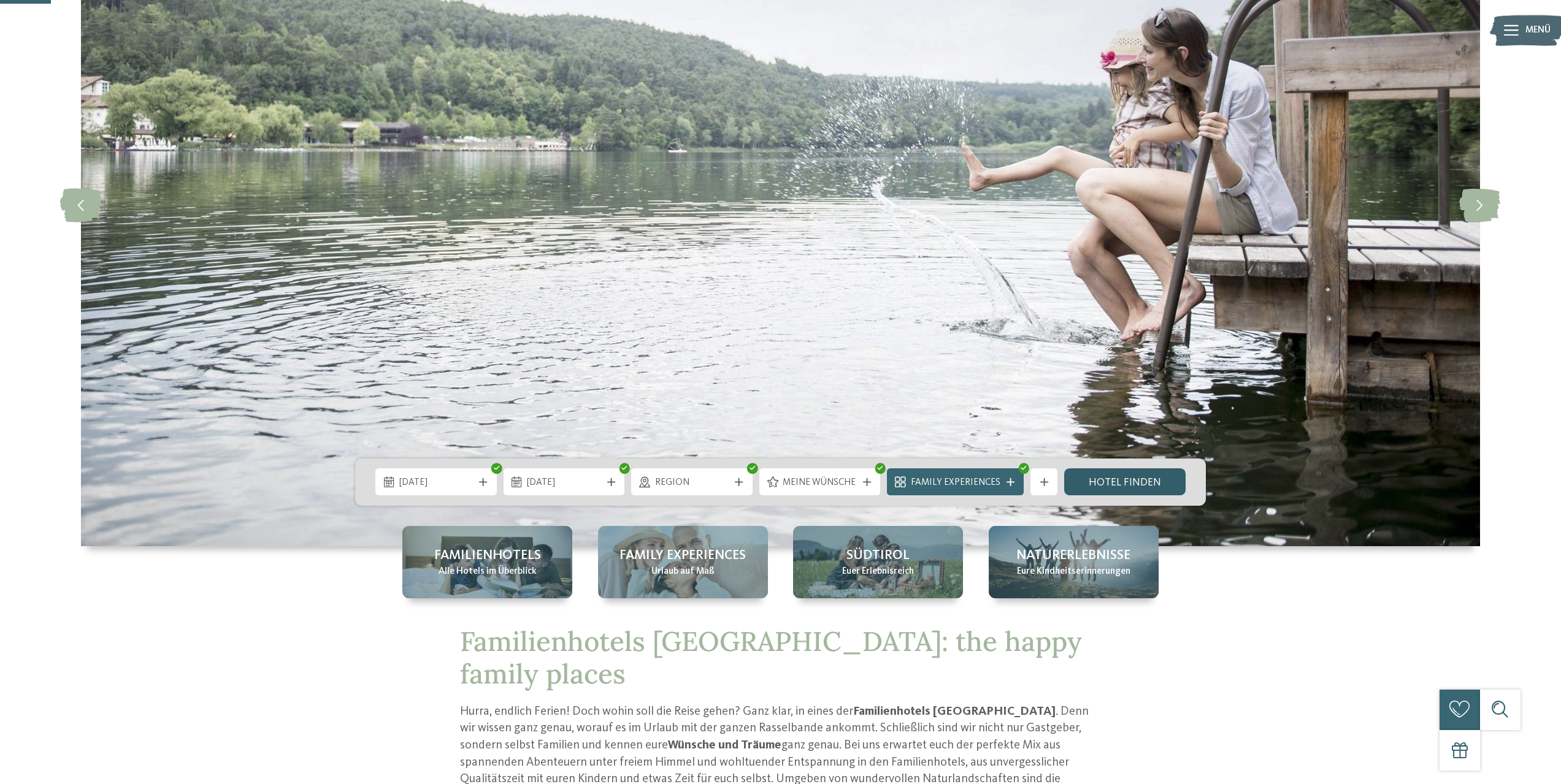
click at [1104, 478] on link "Hotel finden" at bounding box center [1124, 482] width 122 height 27
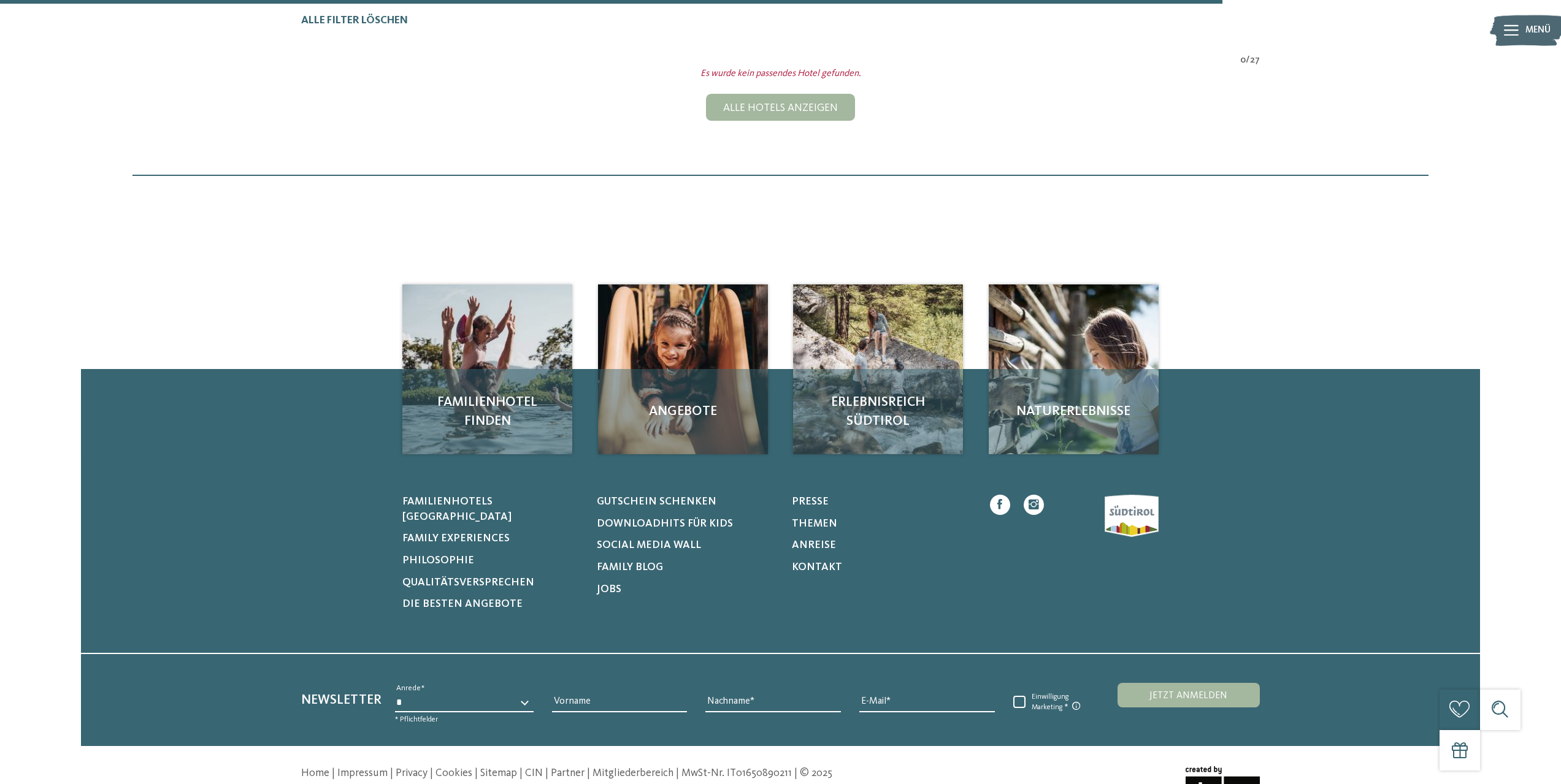
scroll to position [246, 0]
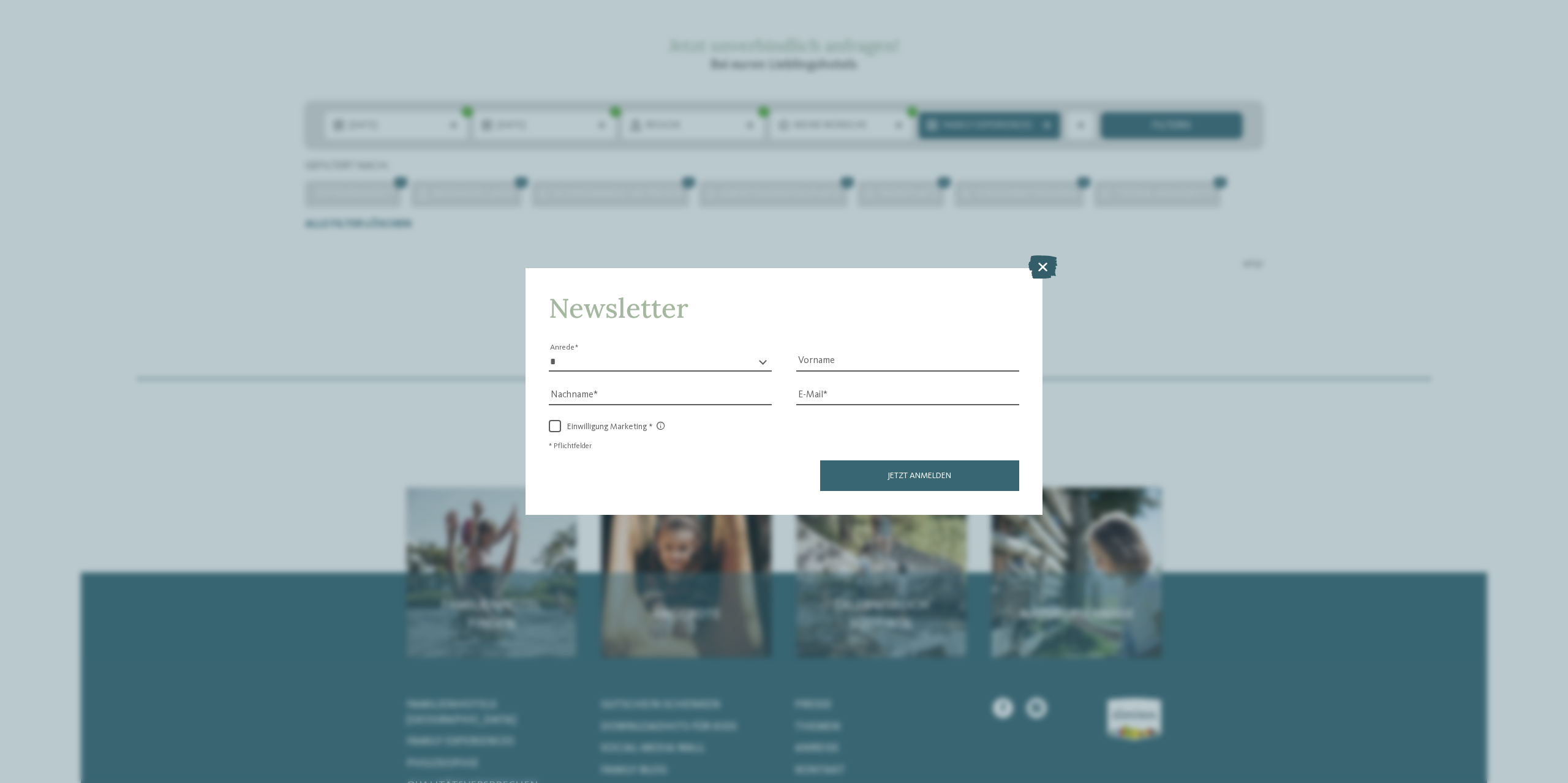
click at [1045, 267] on icon at bounding box center [1043, 267] width 29 height 24
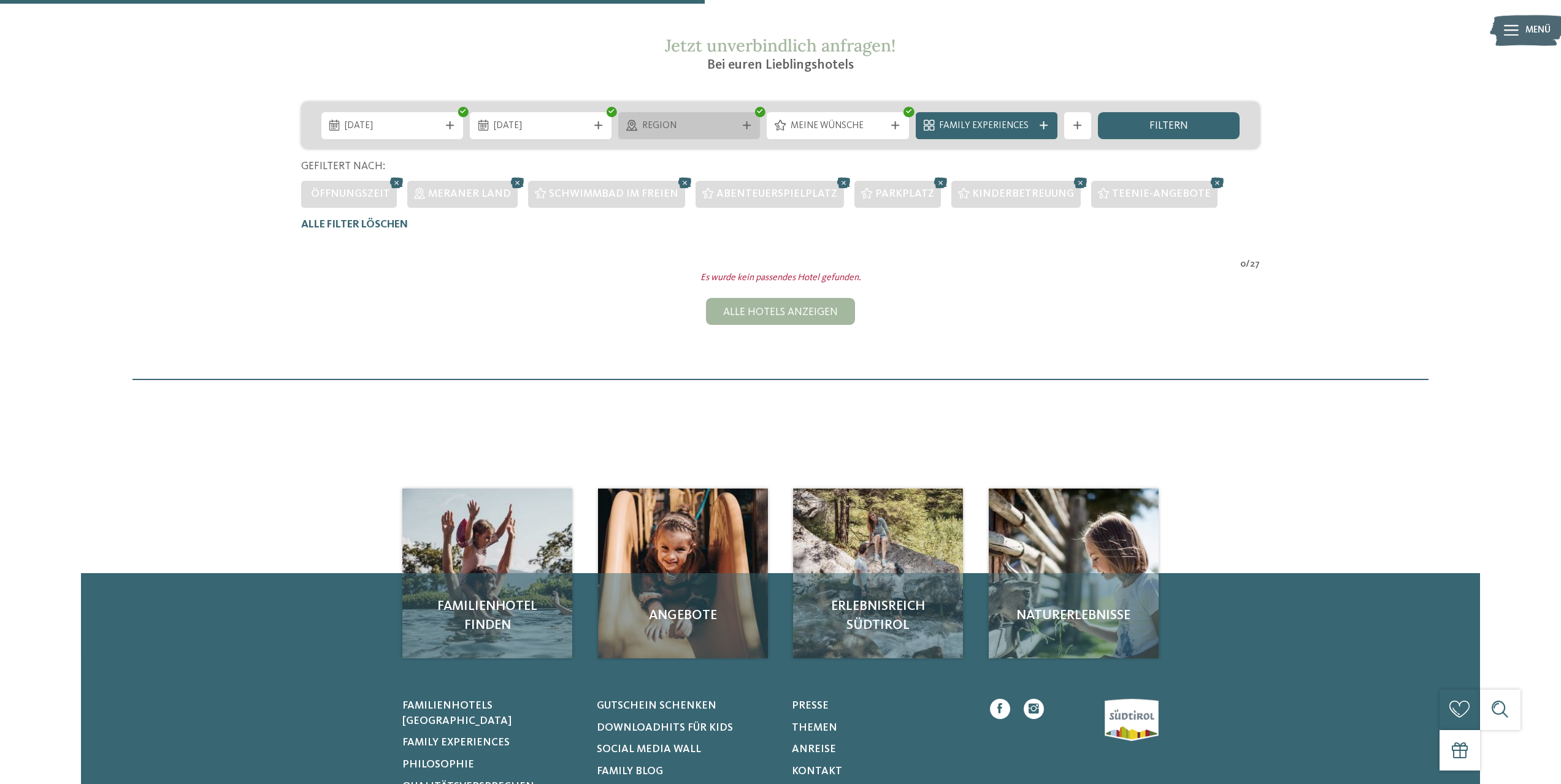
click at [744, 127] on icon at bounding box center [747, 125] width 8 height 8
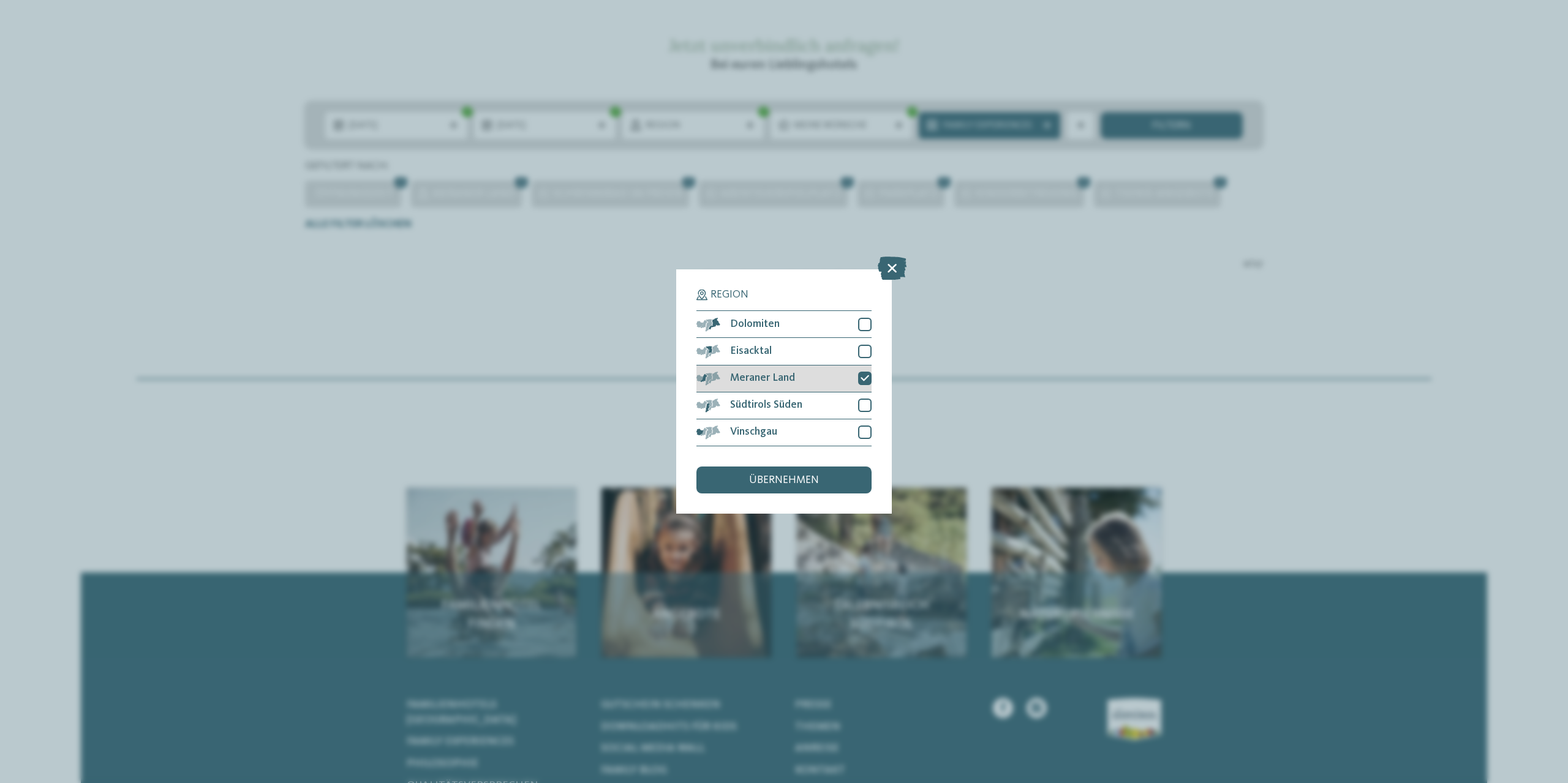
click at [864, 375] on icon at bounding box center [865, 378] width 9 height 8
click at [858, 320] on div at bounding box center [865, 324] width 13 height 13
click at [864, 348] on div at bounding box center [865, 351] width 13 height 13
click at [867, 373] on div at bounding box center [865, 379] width 13 height 13
click at [866, 409] on div at bounding box center [865, 405] width 13 height 13
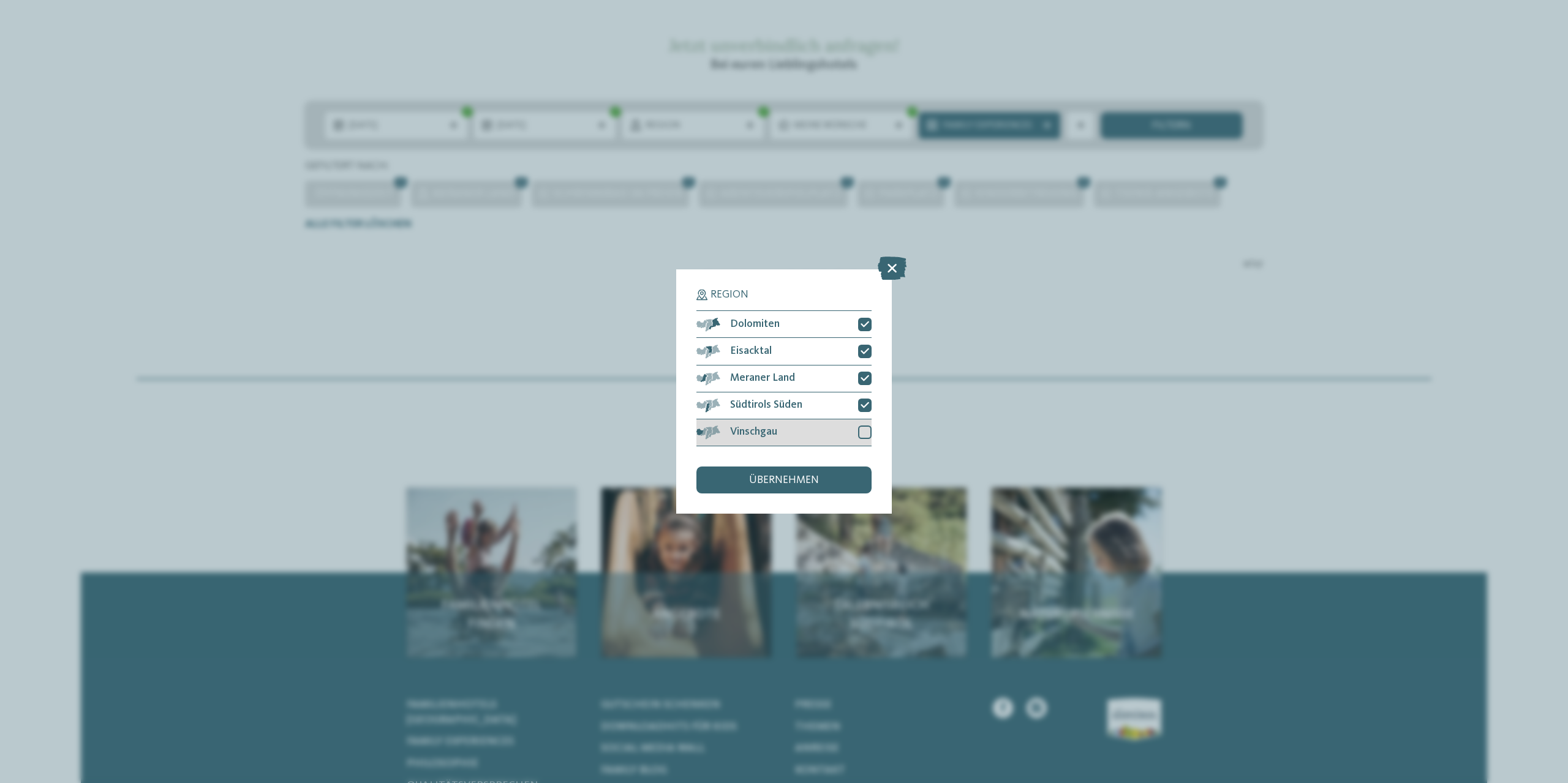
click at [864, 430] on div at bounding box center [865, 432] width 13 height 13
click at [780, 486] on div "übernehmen" at bounding box center [784, 480] width 175 height 27
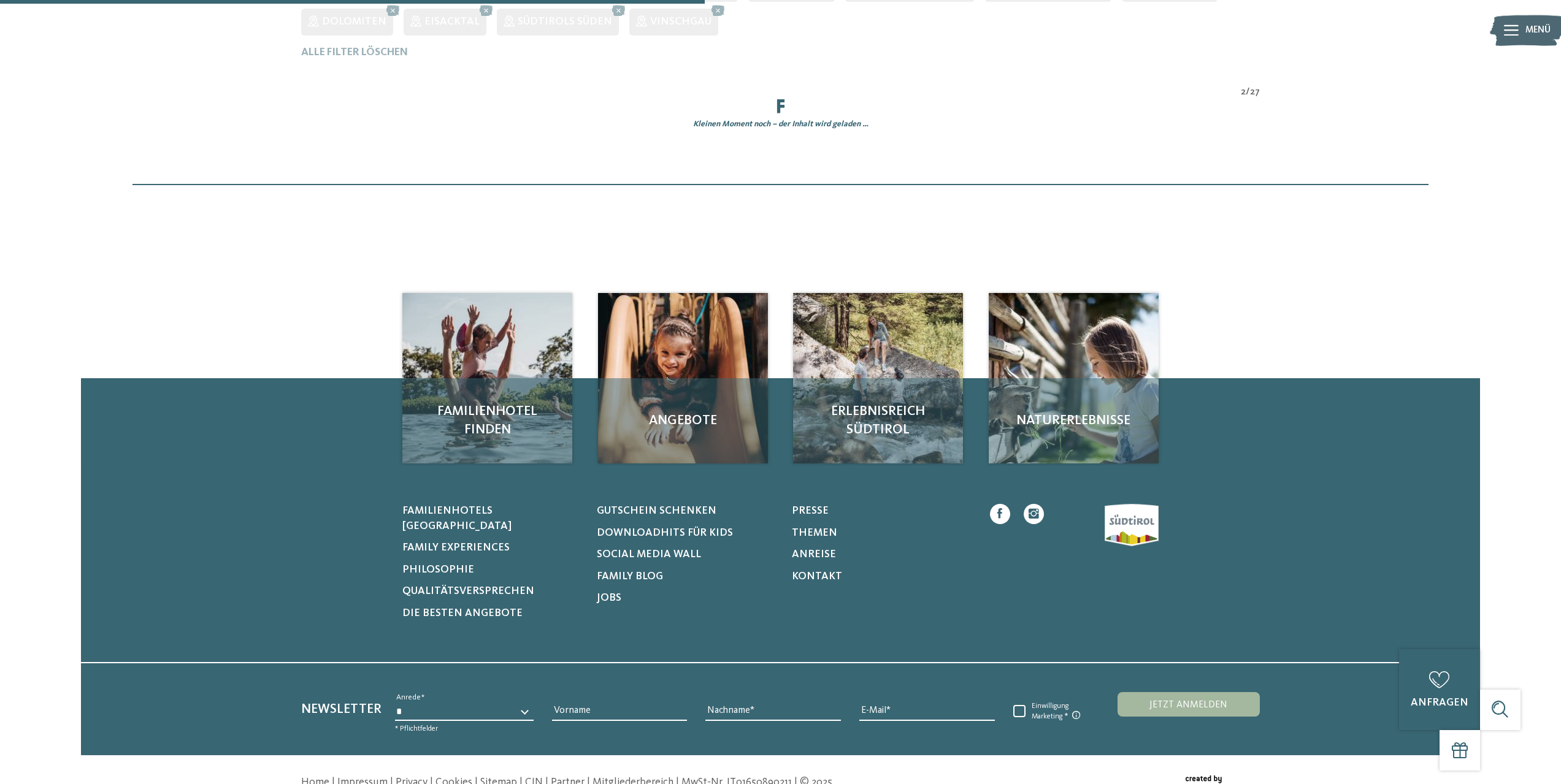
scroll to position [483, 0]
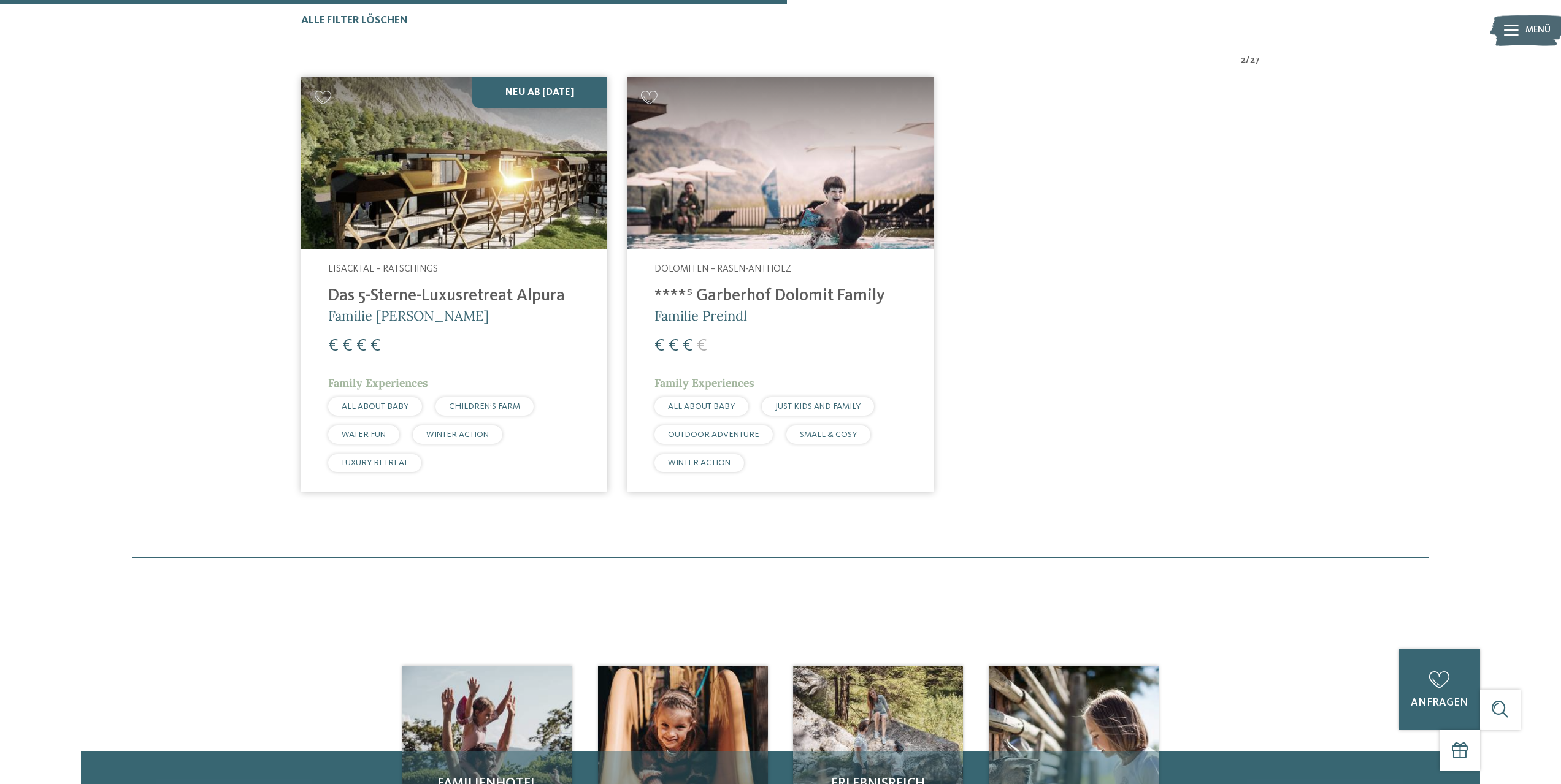
click at [803, 289] on h4 "****ˢ Garberhof Dolomit Family" at bounding box center [780, 296] width 252 height 20
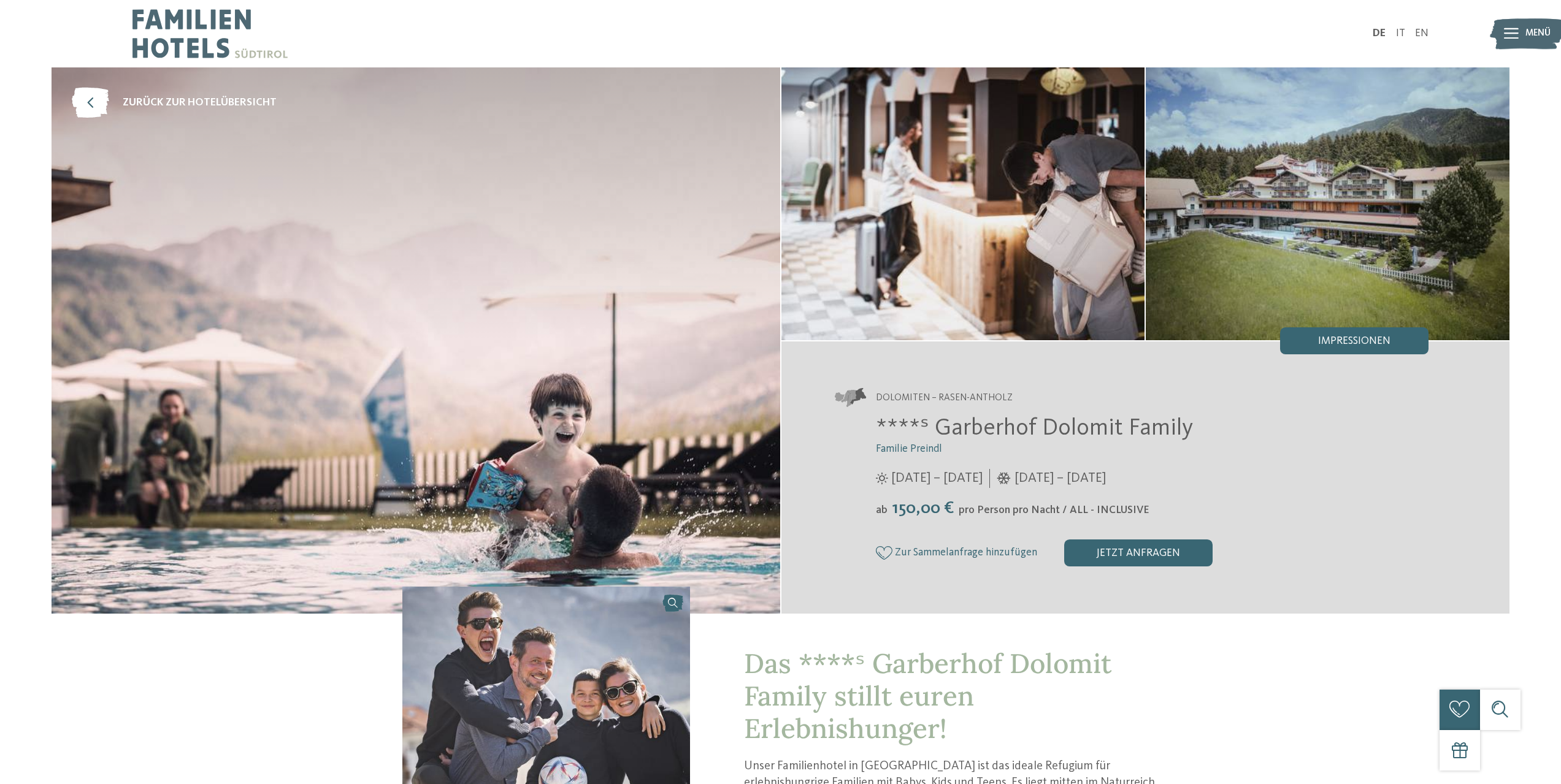
click at [669, 316] on img at bounding box center [416, 340] width 729 height 547
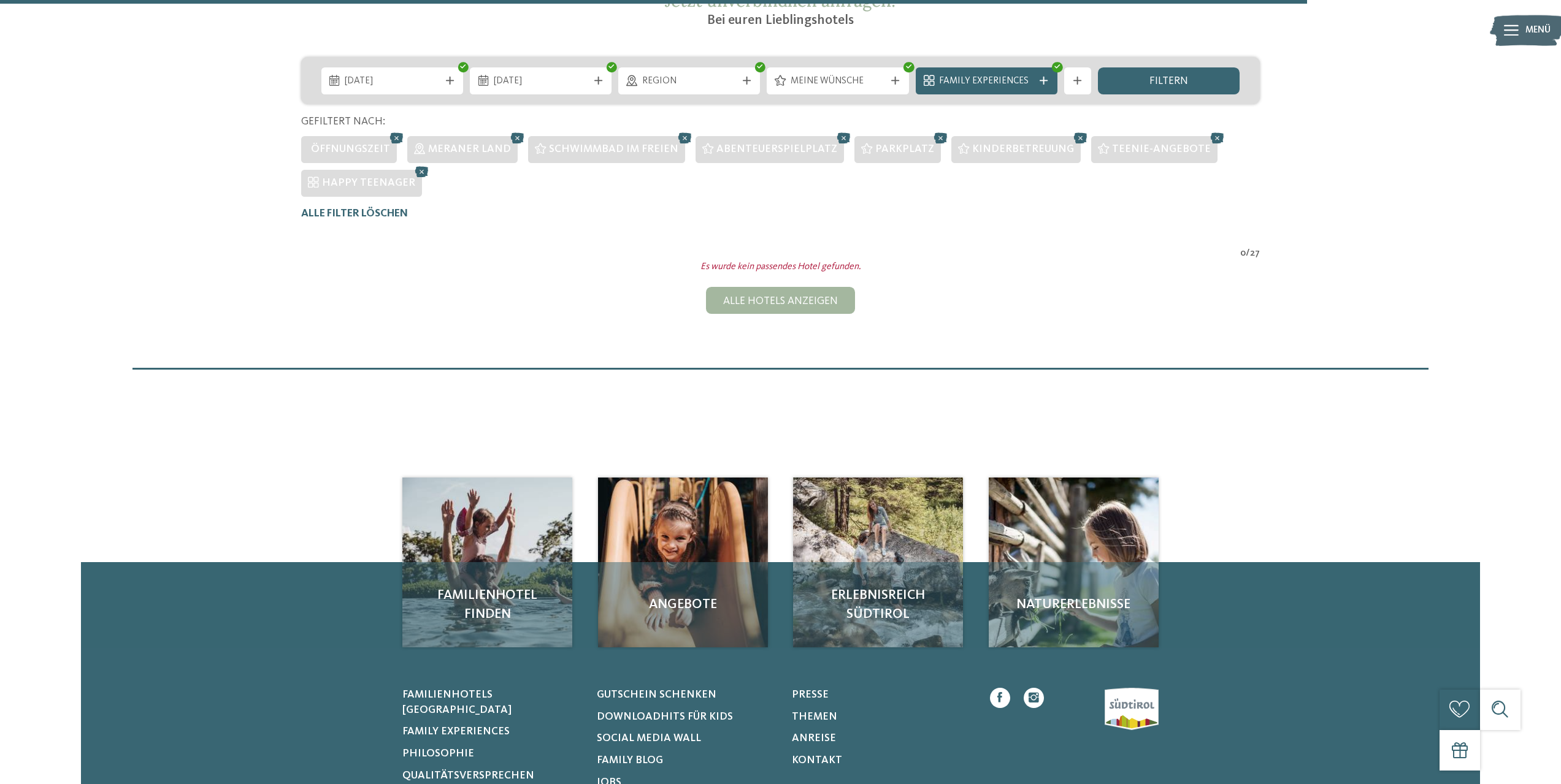
scroll to position [279, 0]
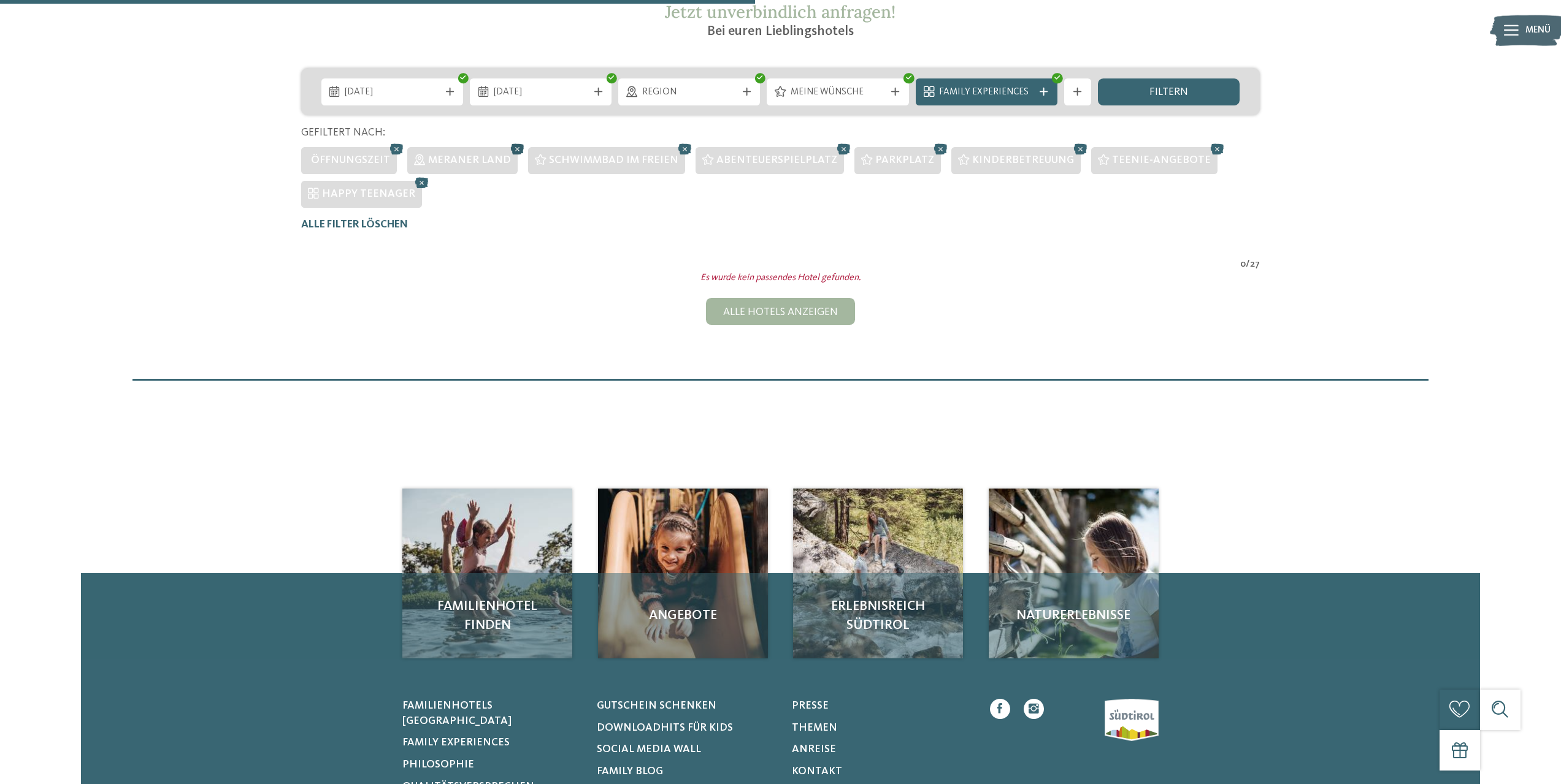
click at [513, 148] on icon at bounding box center [517, 149] width 20 height 18
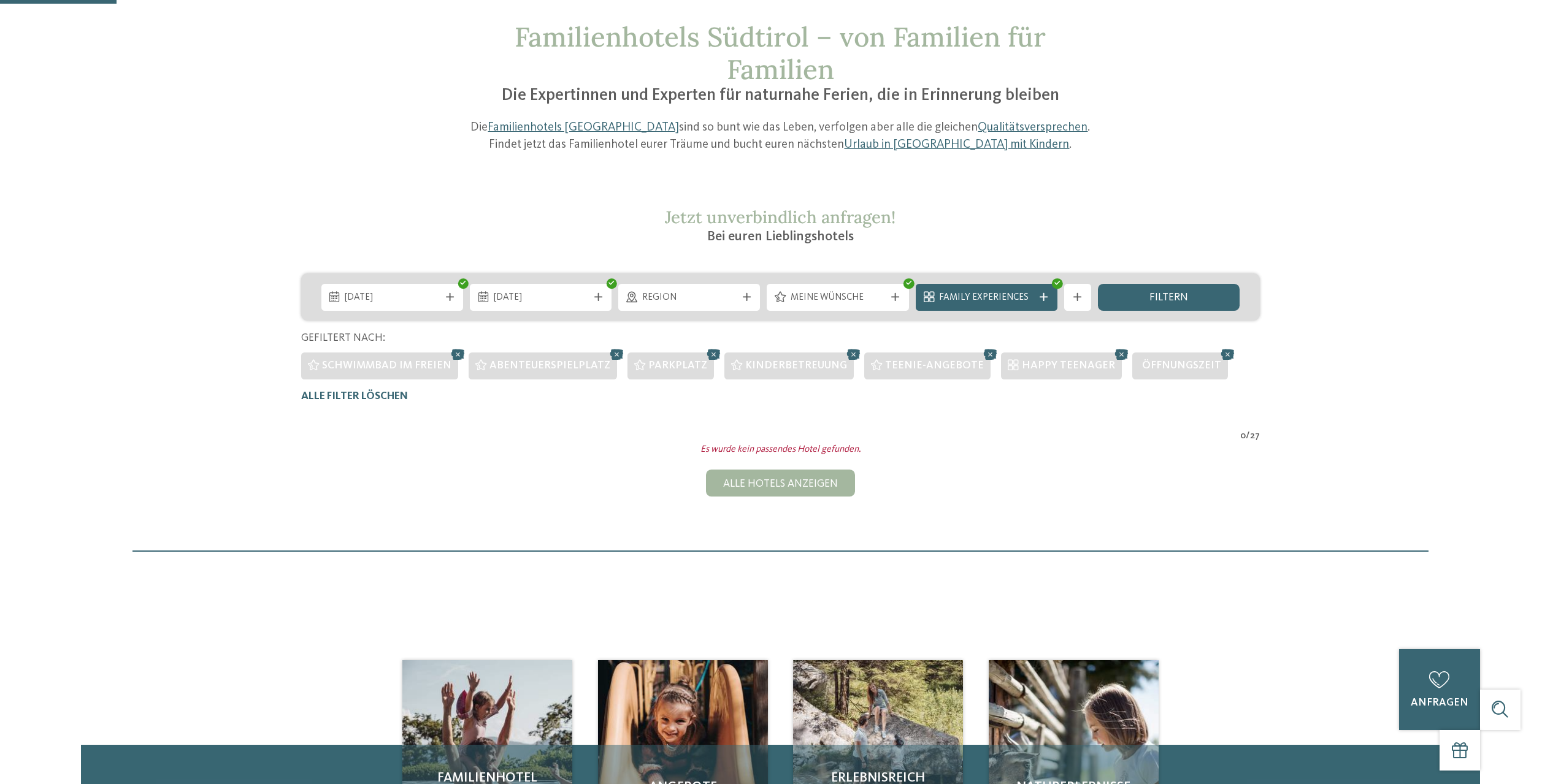
scroll to position [41, 0]
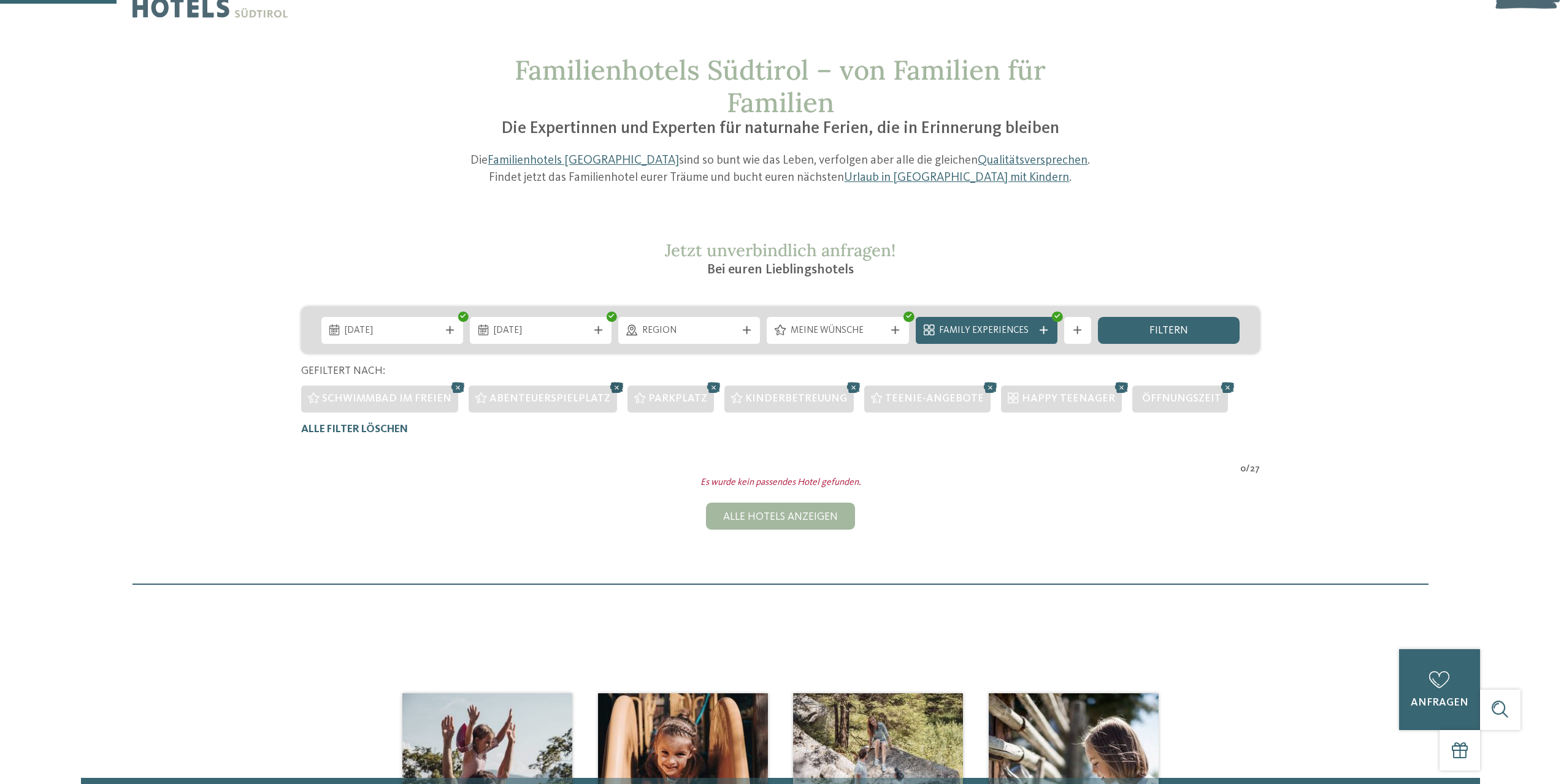
click at [607, 389] on icon at bounding box center [617, 388] width 20 height 18
click at [1059, 389] on icon at bounding box center [1069, 388] width 20 height 18
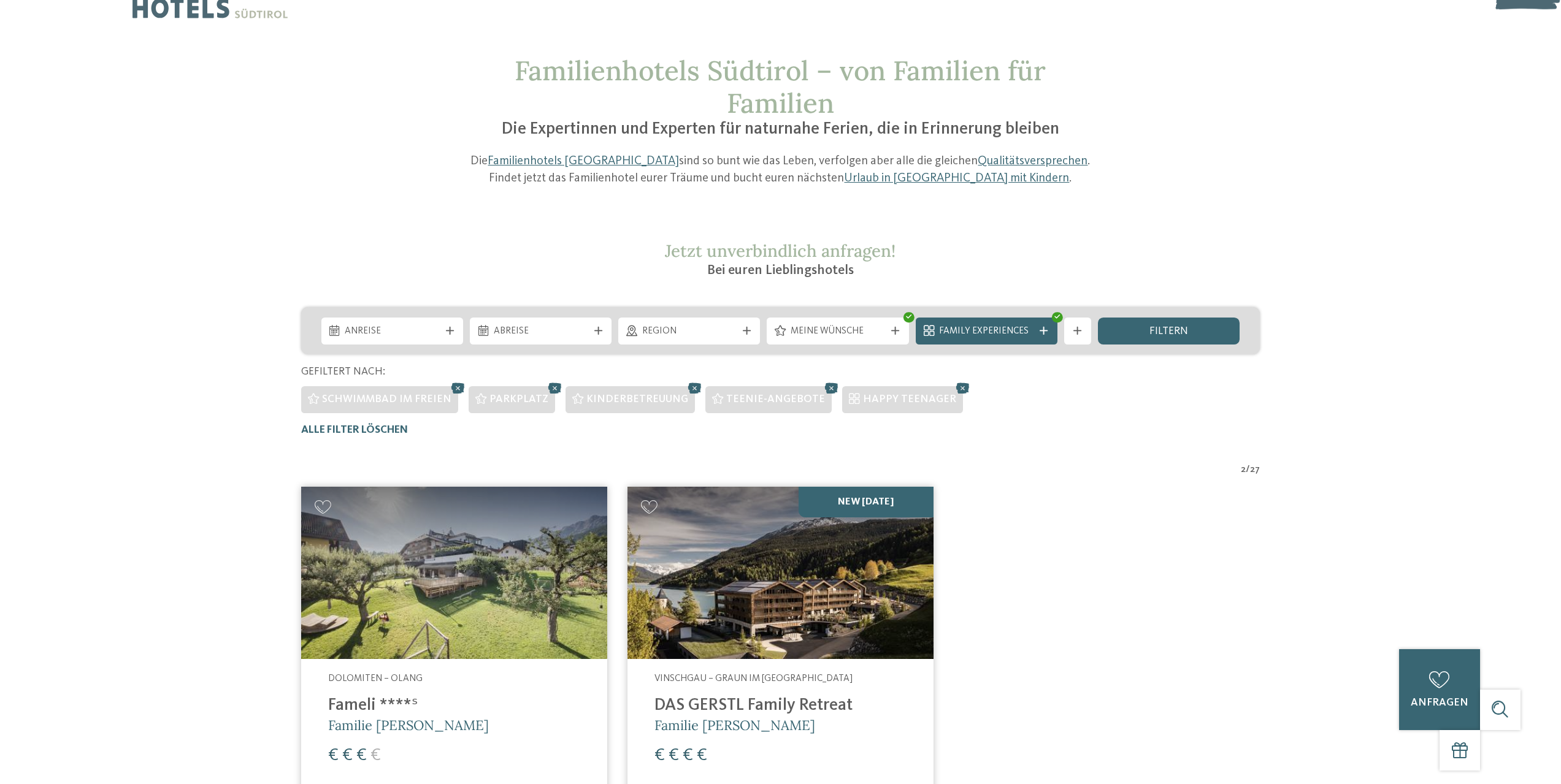
scroll to position [0, 0]
